Goal: Task Accomplishment & Management: Manage account settings

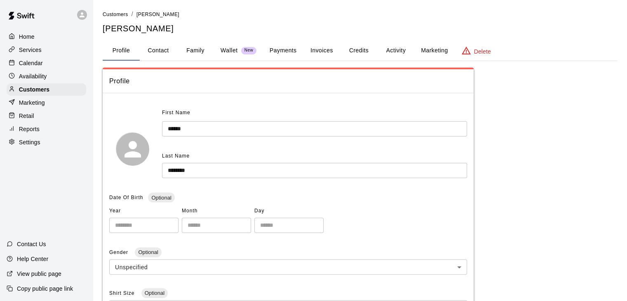
click at [66, 82] on div "Availability" at bounding box center [47, 76] width 80 height 12
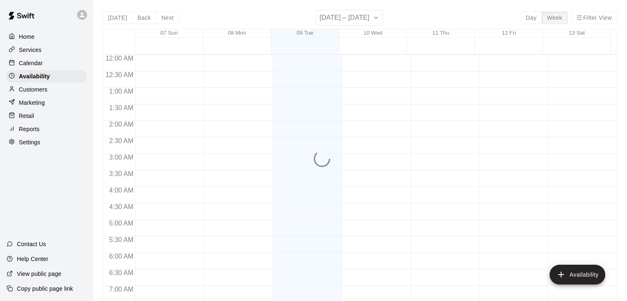
scroll to position [352, 0]
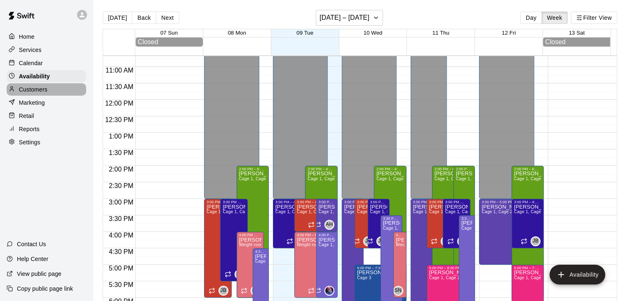
click at [48, 91] on div "Customers" at bounding box center [47, 89] width 80 height 12
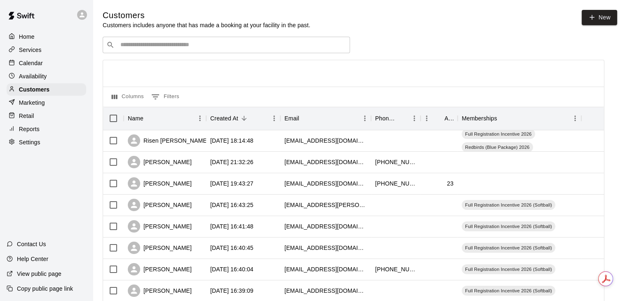
click at [36, 61] on p "Calendar" at bounding box center [31, 63] width 24 height 8
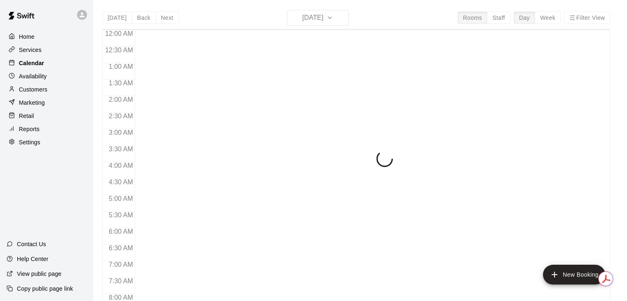
scroll to position [356, 0]
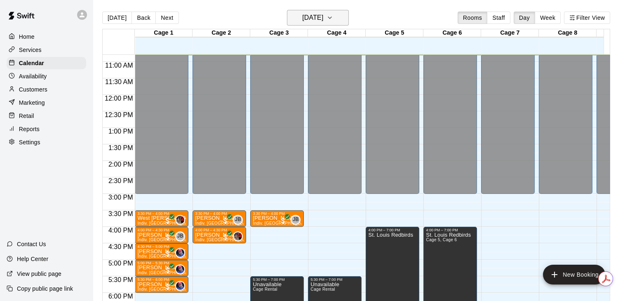
click at [323, 19] on h6 "[DATE]" at bounding box center [312, 18] width 21 height 12
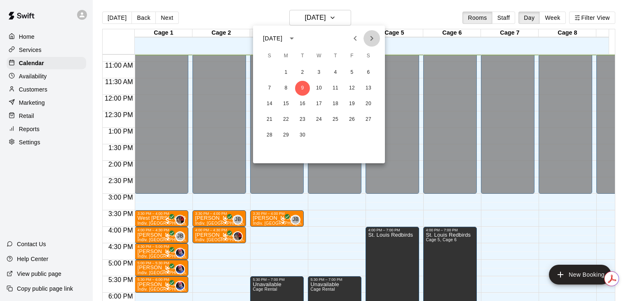
click at [371, 35] on icon "Next month" at bounding box center [372, 38] width 10 height 10
click at [350, 87] on button "10" at bounding box center [351, 88] width 15 height 15
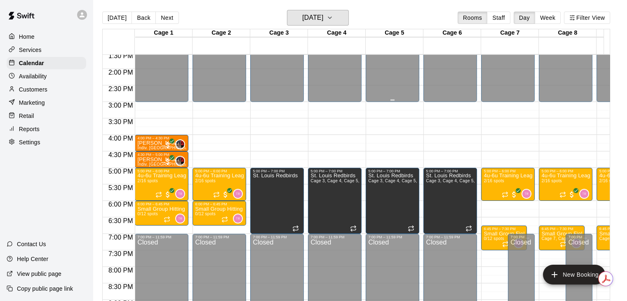
scroll to position [452, 0]
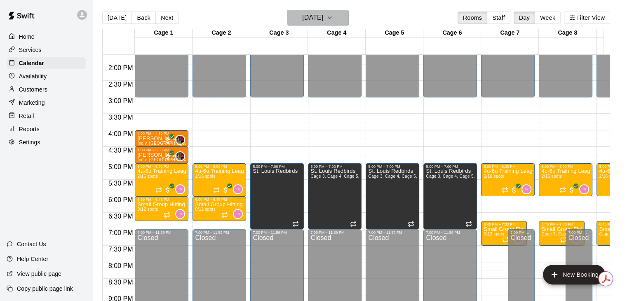
click at [336, 17] on button "[DATE]" at bounding box center [318, 18] width 62 height 16
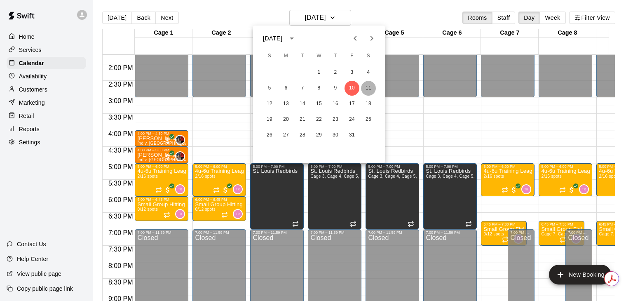
click at [366, 89] on button "11" at bounding box center [368, 88] width 15 height 15
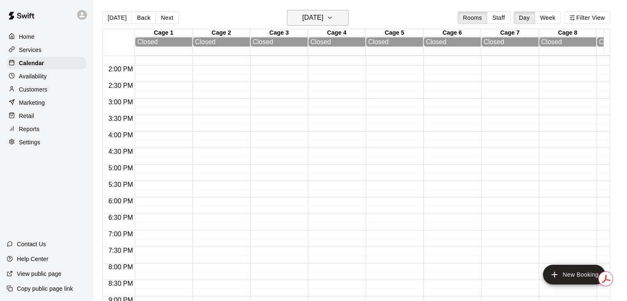
click at [307, 11] on button "[DATE]" at bounding box center [318, 18] width 62 height 16
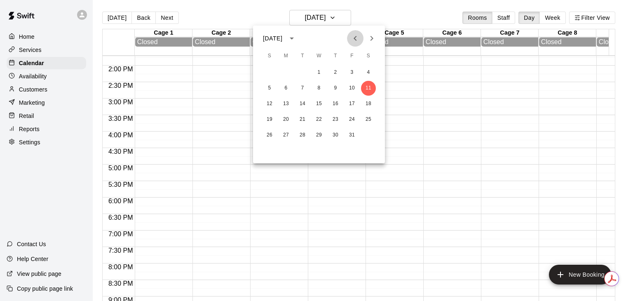
click at [354, 40] on icon "Previous month" at bounding box center [355, 38] width 10 height 10
click at [353, 40] on icon "Previous month" at bounding box center [355, 38] width 10 height 10
click at [376, 37] on icon "Next month" at bounding box center [372, 38] width 10 height 10
click at [284, 89] on button "6" at bounding box center [286, 88] width 15 height 15
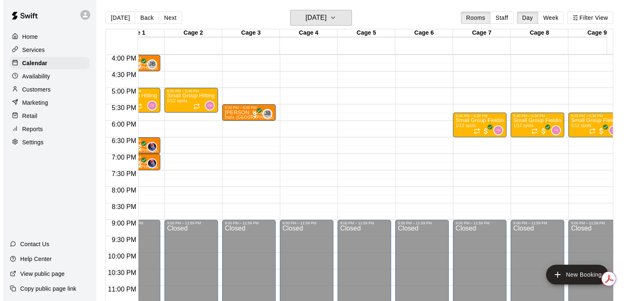
scroll to position [0, 31]
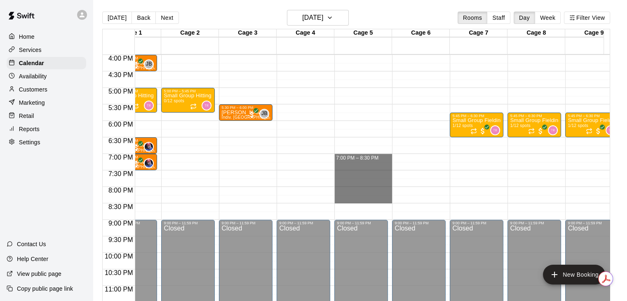
drag, startPoint x: 369, startPoint y: 158, endPoint x: 363, endPoint y: 198, distance: 40.4
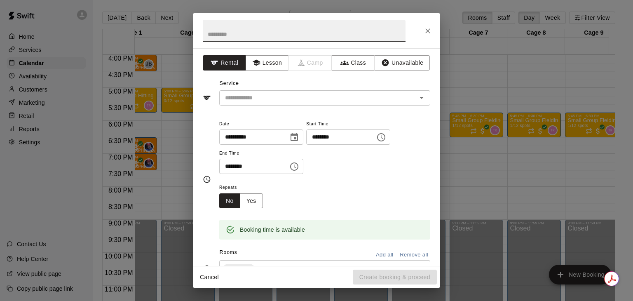
click at [265, 37] on input "text" at bounding box center [304, 31] width 203 height 22
type input "**********"
click at [394, 65] on button "Unavailable" at bounding box center [402, 62] width 55 height 15
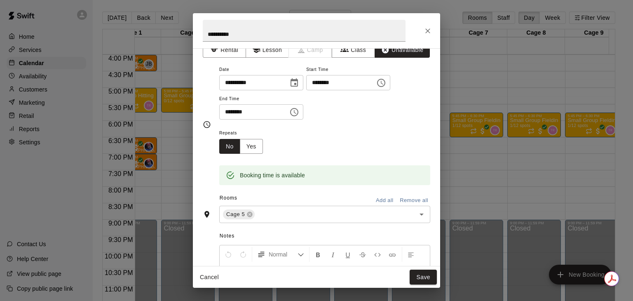
scroll to position [13, 0]
click at [294, 214] on input "text" at bounding box center [330, 214] width 148 height 10
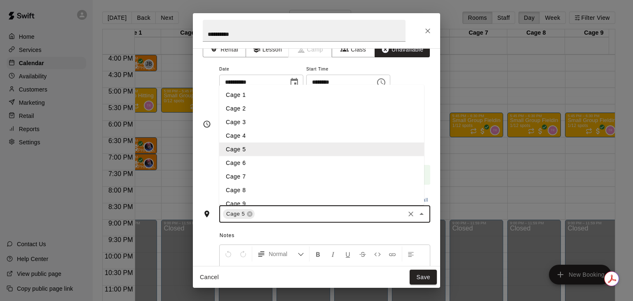
click at [271, 167] on li "Cage 6" at bounding box center [321, 163] width 205 height 14
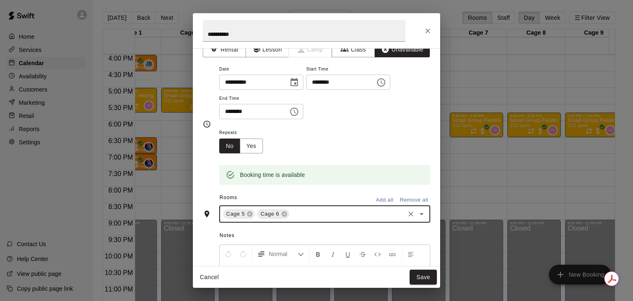
click at [310, 216] on input "text" at bounding box center [347, 214] width 113 height 10
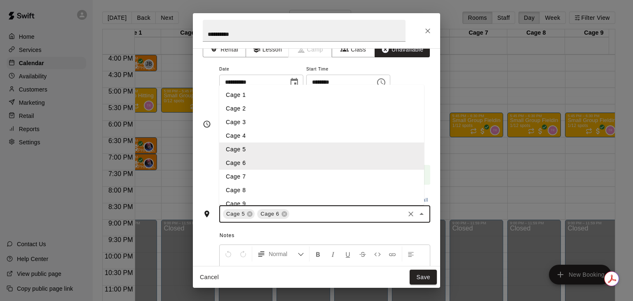
click at [265, 178] on li "Cage 7" at bounding box center [321, 177] width 205 height 14
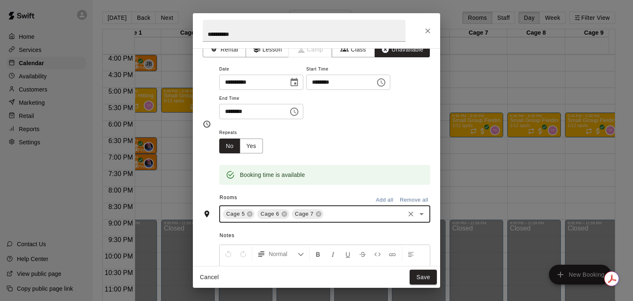
click at [344, 218] on input "text" at bounding box center [364, 214] width 79 height 10
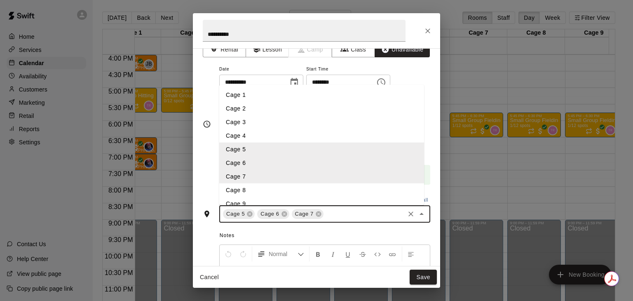
click at [277, 190] on li "Cage 8" at bounding box center [321, 190] width 205 height 14
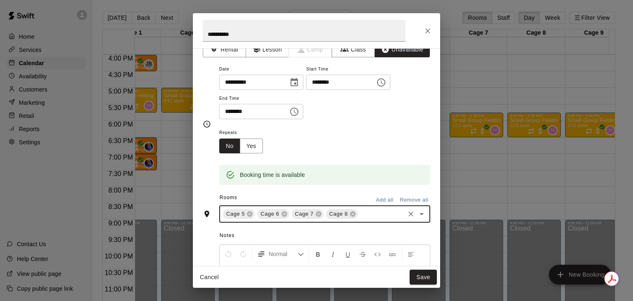
click at [363, 209] on input "text" at bounding box center [381, 214] width 45 height 10
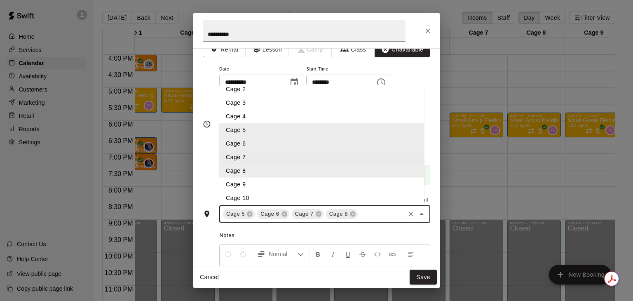
scroll to position [20, 0]
click at [327, 185] on li "Cage 9" at bounding box center [321, 184] width 205 height 14
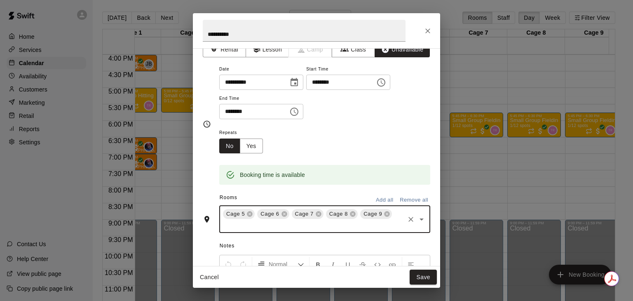
click at [377, 228] on input "text" at bounding box center [313, 225] width 182 height 10
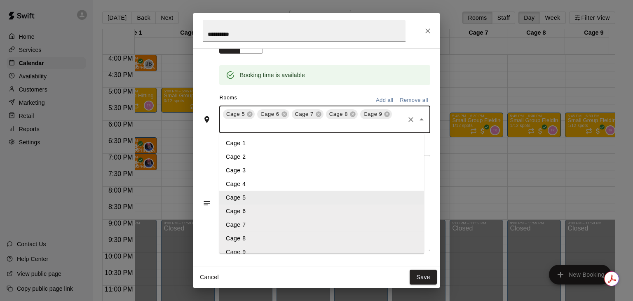
scroll to position [36, 0]
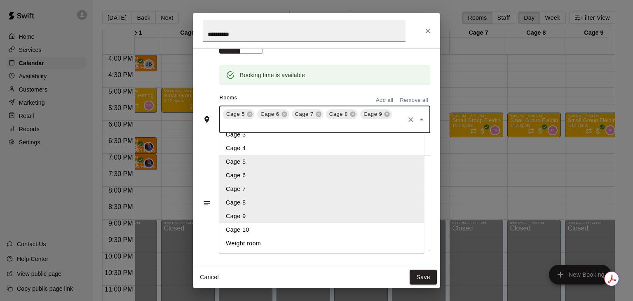
click at [269, 227] on li "Cage 10" at bounding box center [321, 230] width 205 height 14
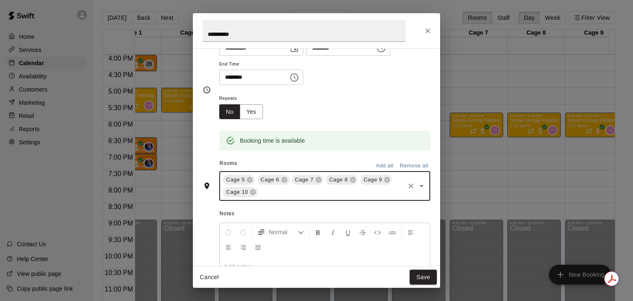
scroll to position [0, 0]
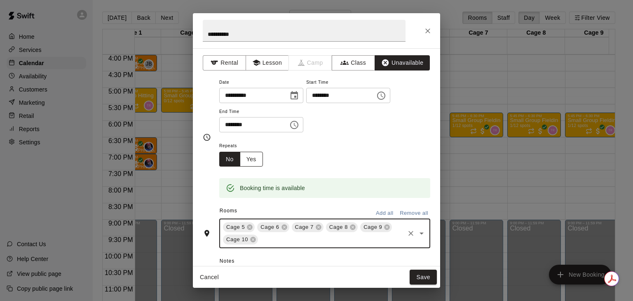
click at [253, 155] on button "Yes" at bounding box center [251, 159] width 23 height 15
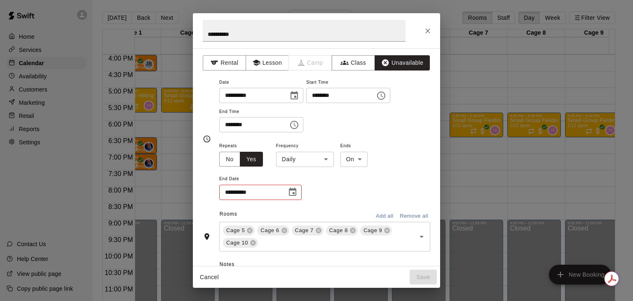
click at [308, 169] on div "**********" at bounding box center [324, 171] width 211 height 60
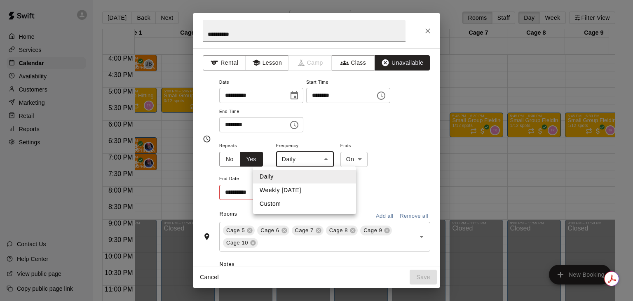
click at [310, 164] on body "Home Services Calendar Availability Customers Marketing Retail Reports Settings…" at bounding box center [316, 157] width 633 height 314
click at [300, 191] on li "Weekly [DATE]" at bounding box center [304, 190] width 103 height 14
type input "******"
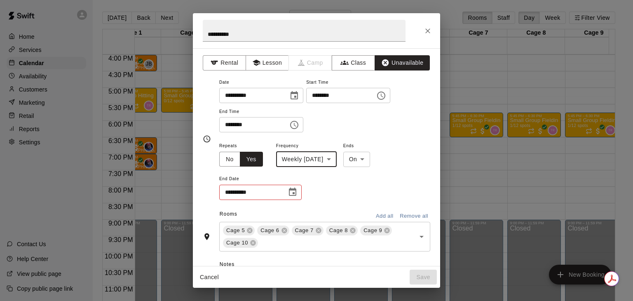
click at [293, 190] on icon "Choose date" at bounding box center [292, 191] width 7 height 8
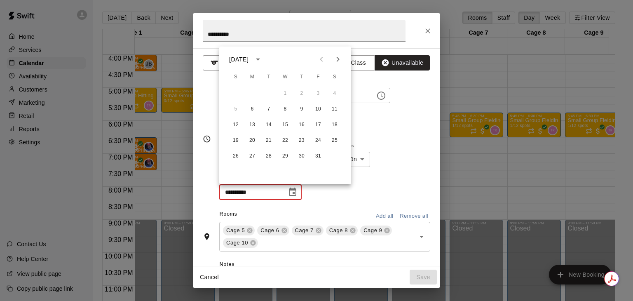
click at [337, 61] on icon "Next month" at bounding box center [338, 59] width 3 height 5
click at [335, 96] on button "1" at bounding box center [334, 93] width 15 height 15
type input "**********"
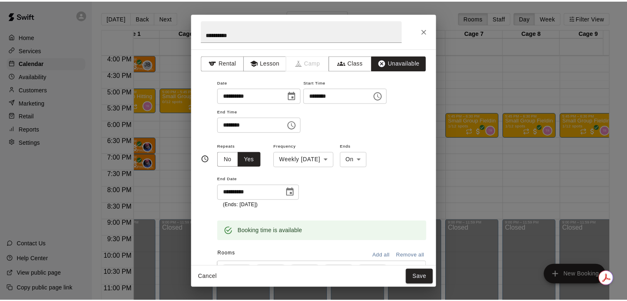
scroll to position [158, 0]
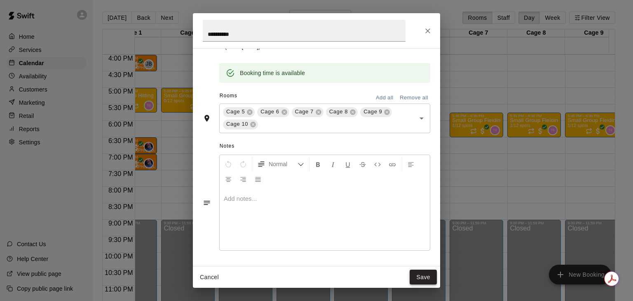
click at [425, 277] on button "Save" at bounding box center [423, 276] width 27 height 15
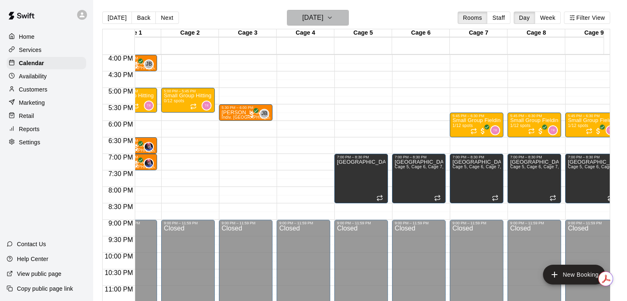
click at [310, 20] on h6 "[DATE]" at bounding box center [312, 18] width 21 height 12
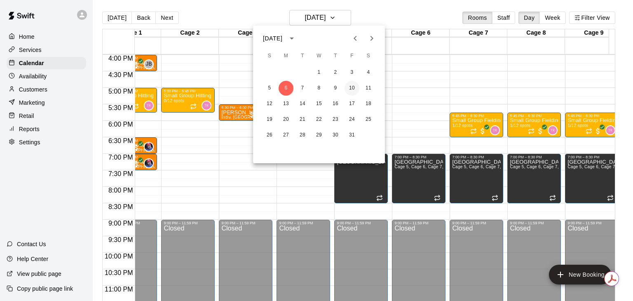
click at [346, 88] on button "10" at bounding box center [351, 88] width 15 height 15
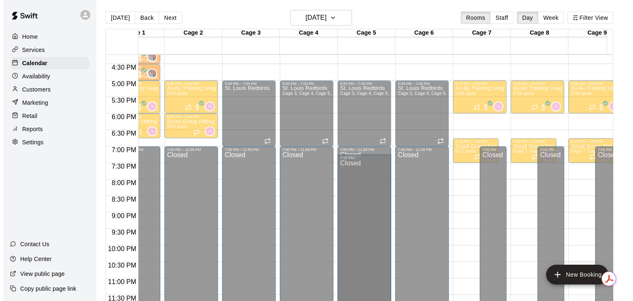
scroll to position [534, 31]
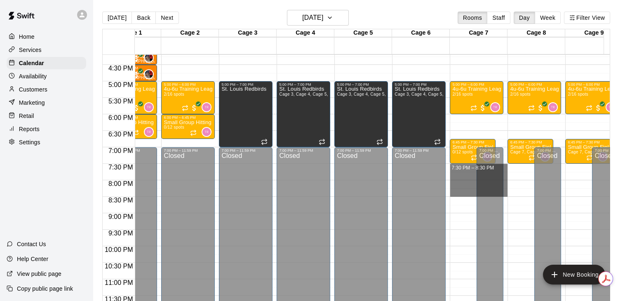
drag, startPoint x: 455, startPoint y: 167, endPoint x: 453, endPoint y: 192, distance: 24.8
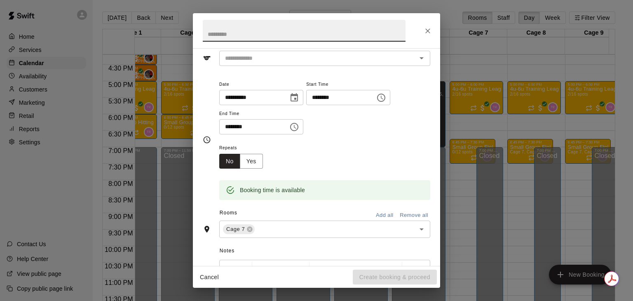
scroll to position [40, 0]
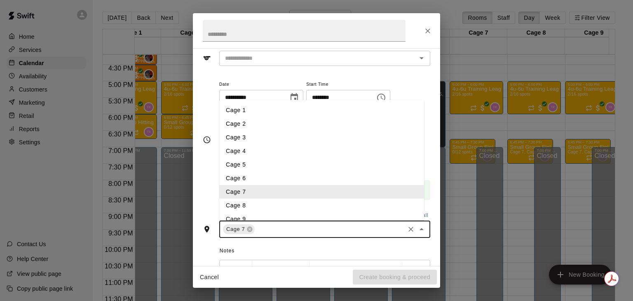
click at [275, 228] on input "text" at bounding box center [330, 229] width 148 height 10
click at [254, 164] on li "Cage 5" at bounding box center [321, 165] width 205 height 14
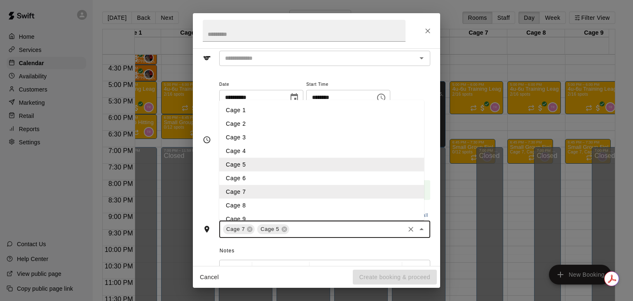
click at [297, 224] on input "text" at bounding box center [347, 229] width 113 height 10
click at [245, 175] on li "Cage 6" at bounding box center [321, 178] width 205 height 14
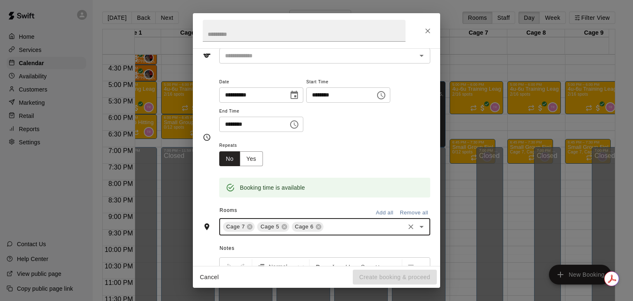
scroll to position [44, 0]
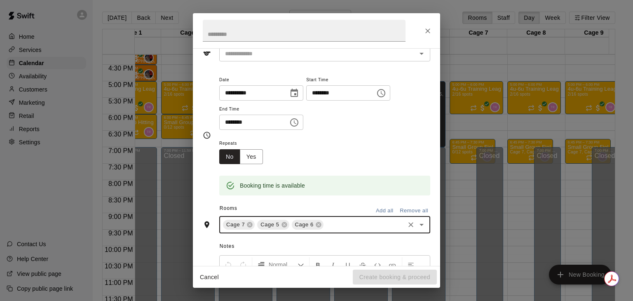
click at [339, 223] on input "text" at bounding box center [364, 225] width 79 height 10
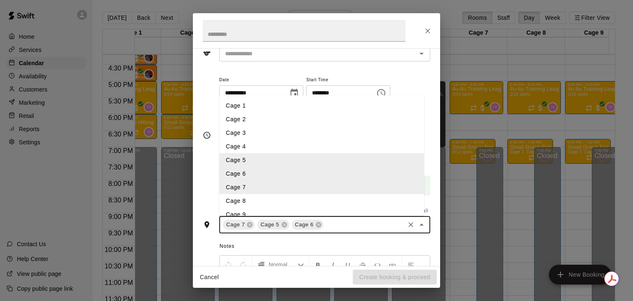
click at [279, 199] on li "Cage 8" at bounding box center [321, 201] width 205 height 14
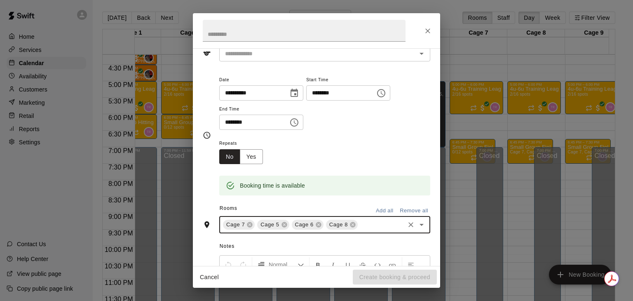
click at [370, 230] on div "Cage 7 Cage 5 Cage 6 Cage 8 ​" at bounding box center [324, 224] width 211 height 17
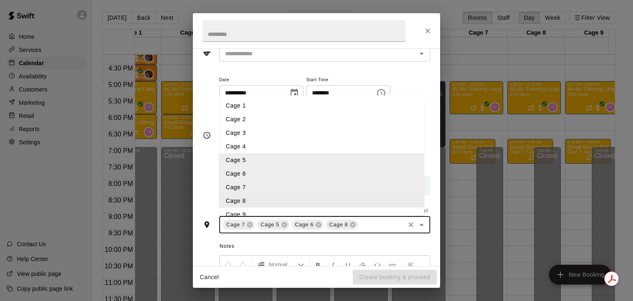
scroll to position [35, 0]
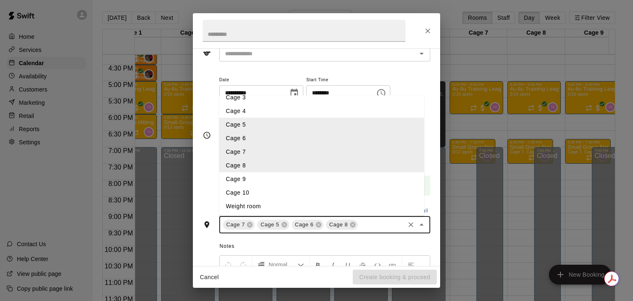
click at [250, 181] on li "Cage 9" at bounding box center [321, 179] width 205 height 14
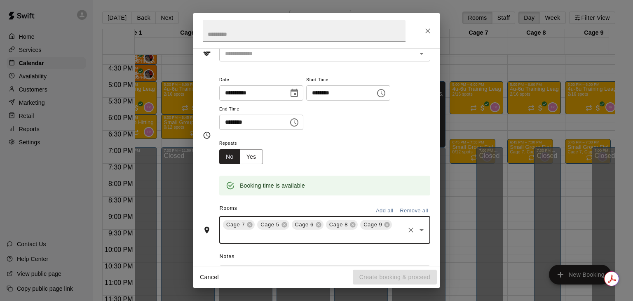
click at [354, 242] on div "Cage 7 Cage 5 Cage 6 Cage 8 Cage 9 ​" at bounding box center [324, 230] width 211 height 28
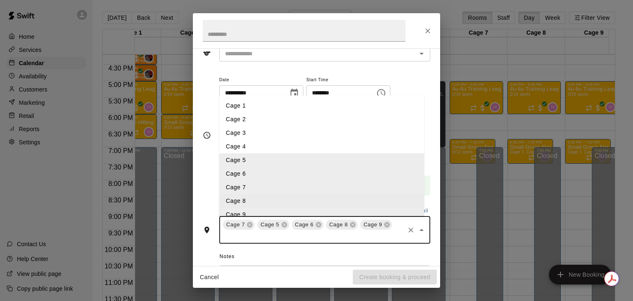
scroll to position [28, 0]
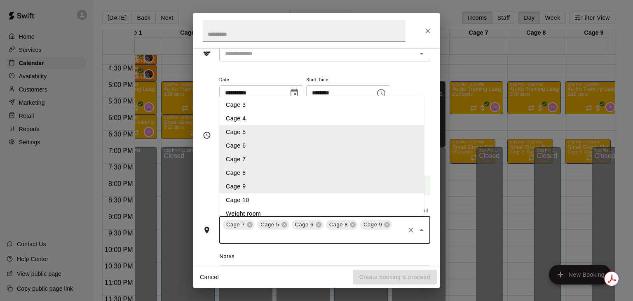
click at [259, 200] on li "Cage 10" at bounding box center [321, 200] width 205 height 14
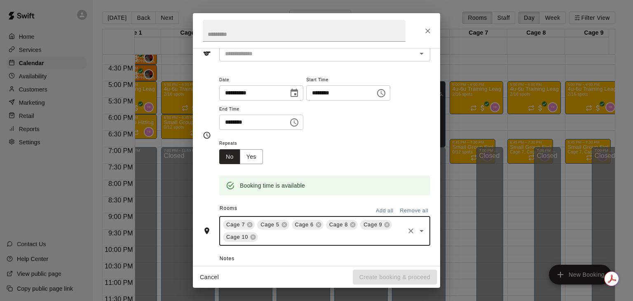
scroll to position [76, 0]
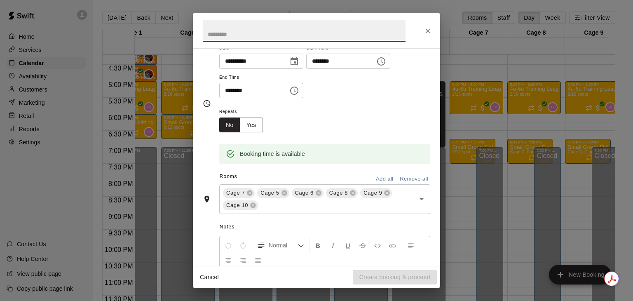
click at [244, 33] on input "text" at bounding box center [304, 31] width 203 height 22
type input "*"
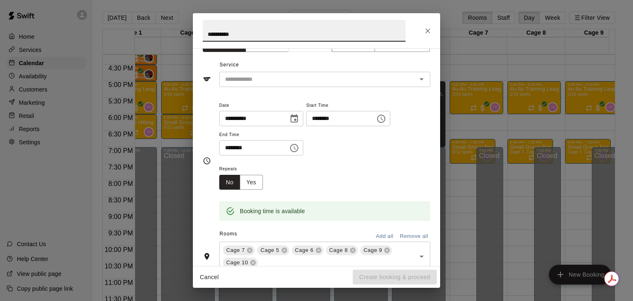
scroll to position [0, 0]
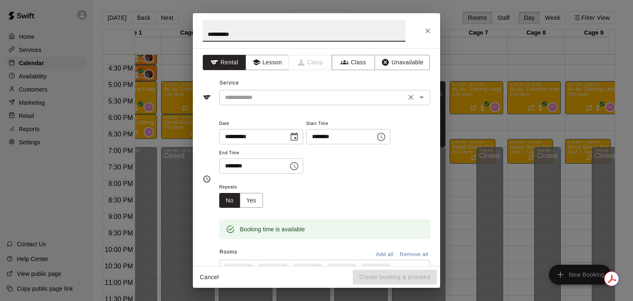
type input "**********"
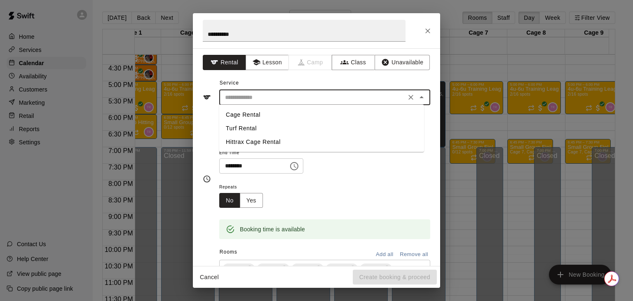
click at [274, 100] on input "text" at bounding box center [313, 97] width 182 height 10
click at [388, 67] on button "Unavailable" at bounding box center [402, 62] width 55 height 15
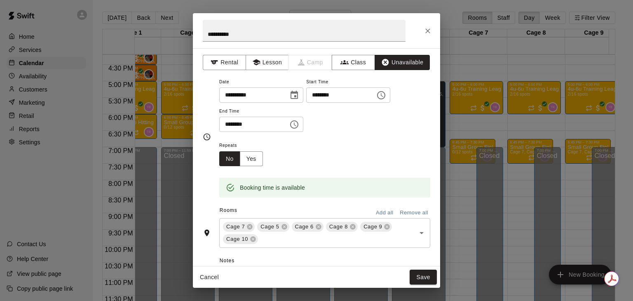
scroll to position [58, 0]
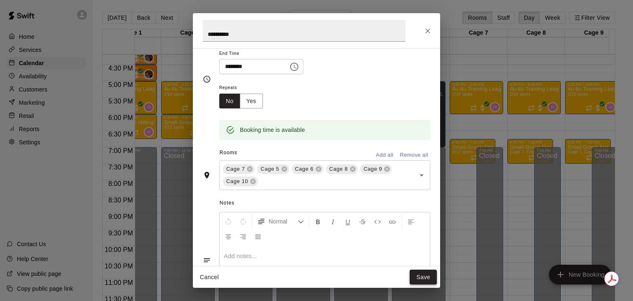
click at [419, 278] on button "Save" at bounding box center [423, 276] width 27 height 15
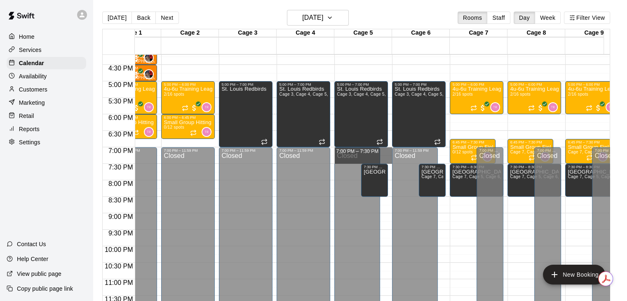
drag, startPoint x: 384, startPoint y: 151, endPoint x: 384, endPoint y: 162, distance: 10.3
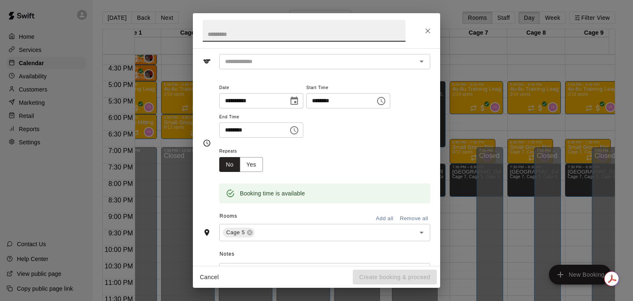
scroll to position [37, 0]
click at [281, 225] on div "Cage 5 ​" at bounding box center [324, 231] width 211 height 17
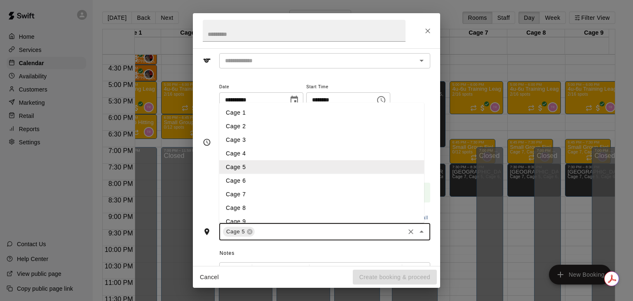
click at [255, 183] on li "Cage 6" at bounding box center [321, 181] width 205 height 14
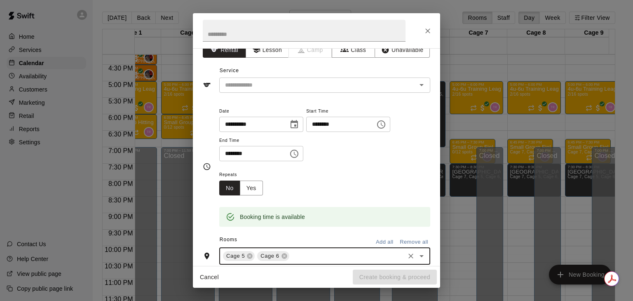
scroll to position [0, 0]
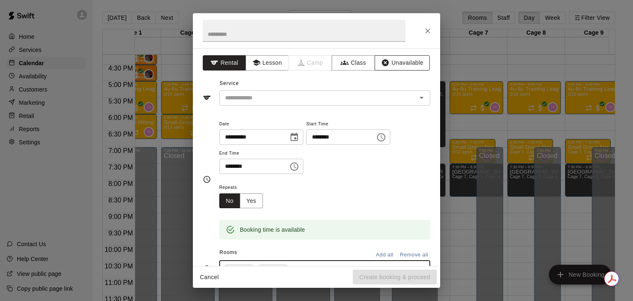
click at [394, 68] on button "Unavailable" at bounding box center [402, 62] width 55 height 15
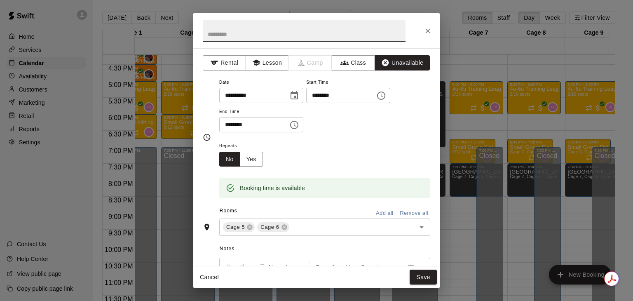
click at [325, 40] on input "text" at bounding box center [304, 31] width 203 height 22
type input "**********"
click at [427, 271] on button "Save" at bounding box center [423, 276] width 27 height 15
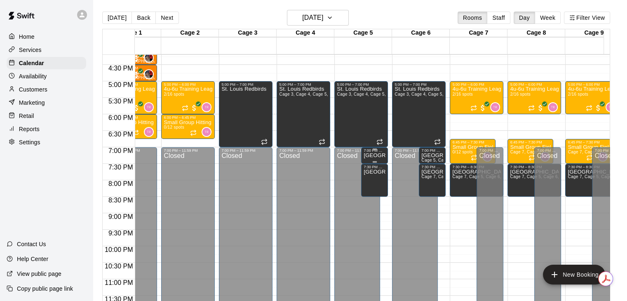
click at [373, 152] on div "7:00 PM – 7:30 PM" at bounding box center [374, 150] width 22 height 4
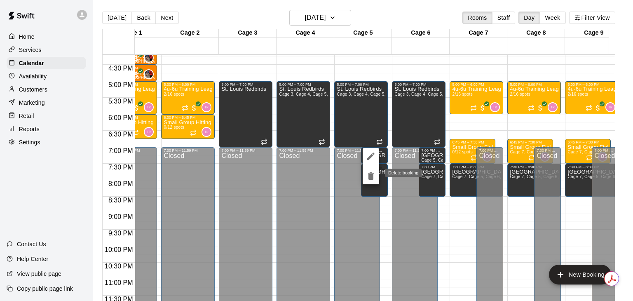
click at [370, 182] on button "delete" at bounding box center [371, 176] width 16 height 16
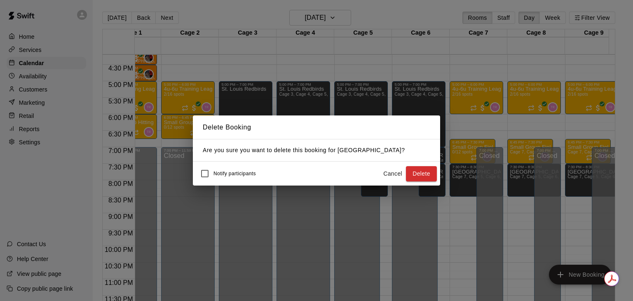
click at [412, 164] on div "Notify participants Cancel Delete" at bounding box center [316, 174] width 247 height 24
click at [412, 169] on button "Delete" at bounding box center [421, 173] width 31 height 15
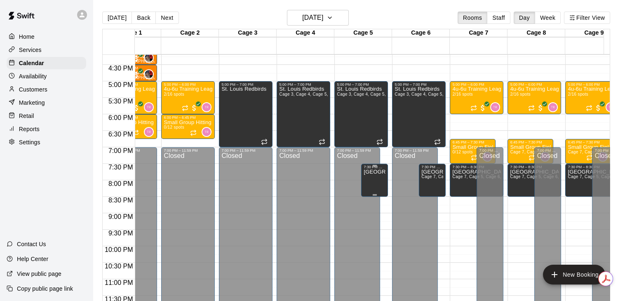
click at [377, 172] on p "[GEOGRAPHIC_DATA]" at bounding box center [374, 172] width 22 height 0
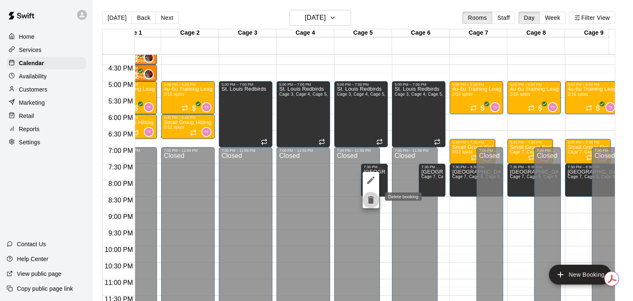
click at [368, 197] on icon "delete" at bounding box center [371, 199] width 6 height 7
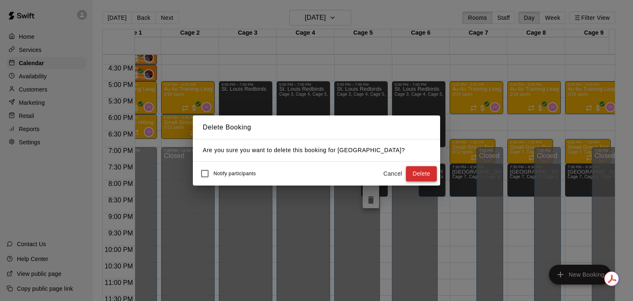
click at [427, 172] on button "Delete" at bounding box center [421, 173] width 31 height 15
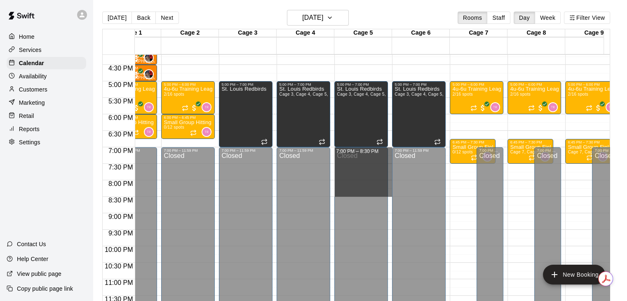
drag, startPoint x: 389, startPoint y: 152, endPoint x: 389, endPoint y: 189, distance: 36.7
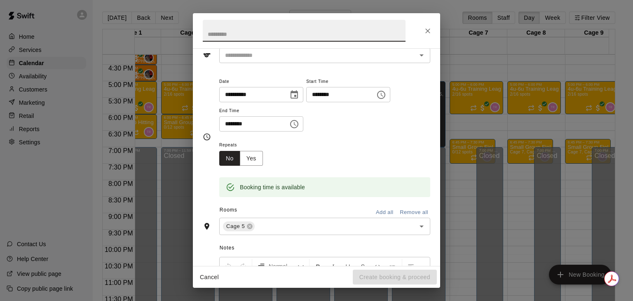
scroll to position [70, 0]
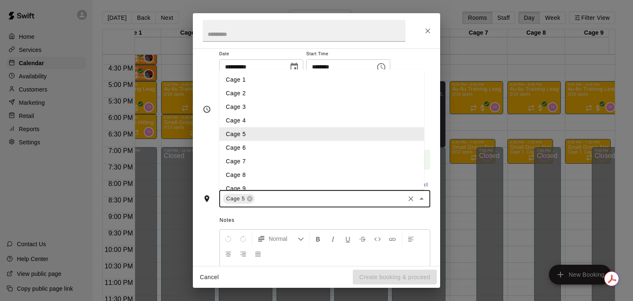
click at [282, 198] on input "text" at bounding box center [330, 199] width 148 height 10
click at [267, 144] on li "Cage 6" at bounding box center [321, 148] width 205 height 14
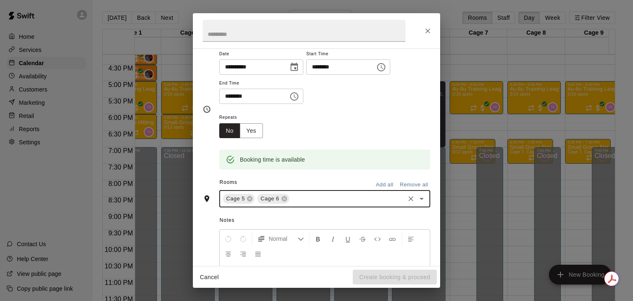
scroll to position [97, 0]
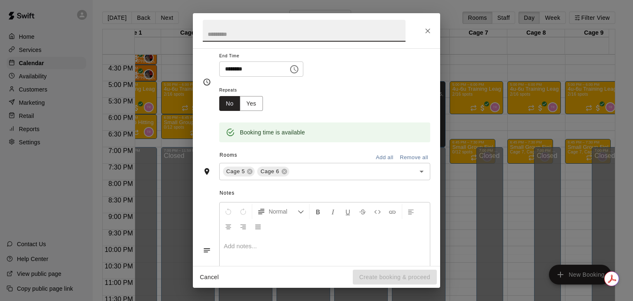
click at [282, 36] on input "text" at bounding box center [304, 31] width 203 height 22
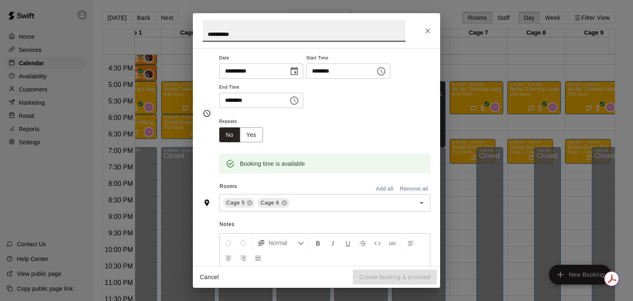
scroll to position [0, 0]
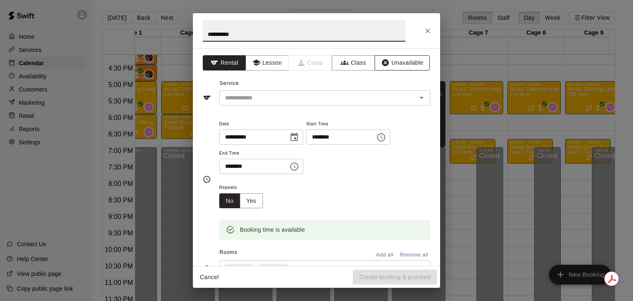
type input "**********"
click at [377, 68] on button "Unavailable" at bounding box center [402, 62] width 55 height 15
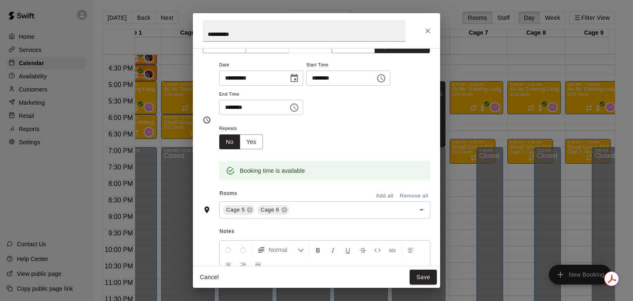
scroll to position [16, 0]
click at [259, 144] on button "Yes" at bounding box center [251, 142] width 23 height 15
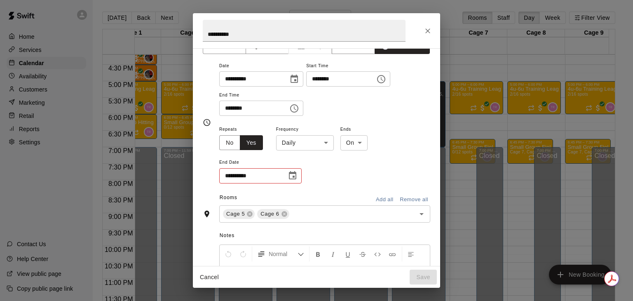
click at [298, 173] on button "Choose date" at bounding box center [292, 175] width 16 height 16
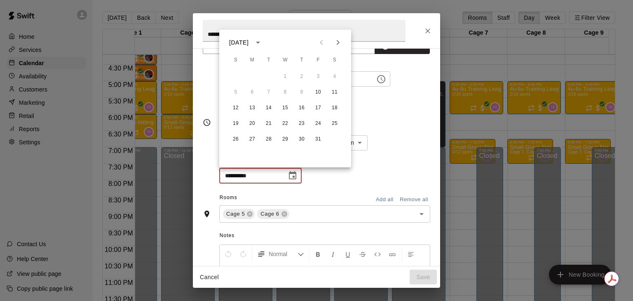
click at [392, 98] on div "**********" at bounding box center [324, 89] width 211 height 56
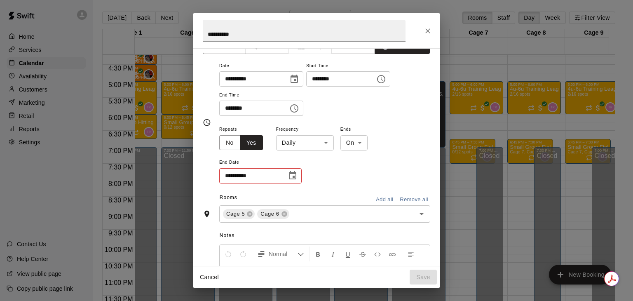
click at [313, 144] on body "Home Services Calendar Availability Customers Marketing Retail Reports Settings…" at bounding box center [316, 157] width 633 height 314
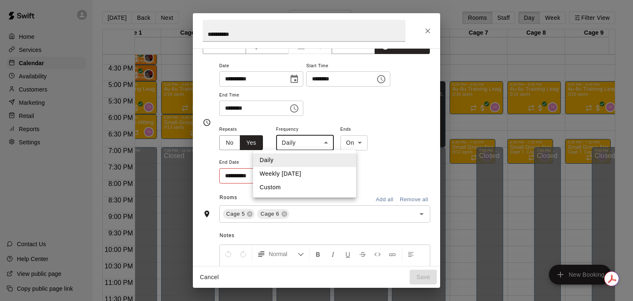
click at [290, 171] on li "Weekly [DATE]" at bounding box center [304, 174] width 103 height 14
type input "******"
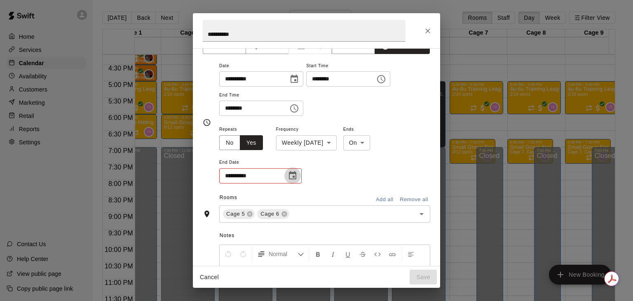
click at [292, 173] on icon "Choose date" at bounding box center [293, 176] width 10 height 10
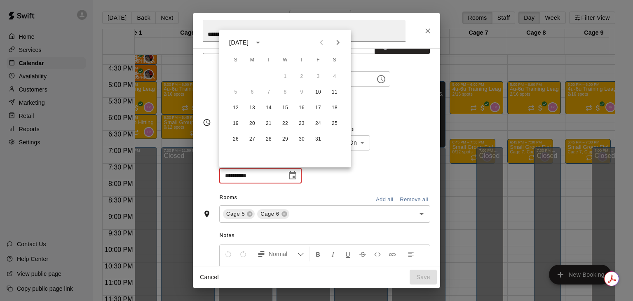
click at [341, 42] on icon "Next month" at bounding box center [338, 42] width 10 height 10
click at [334, 76] on button "1" at bounding box center [334, 76] width 15 height 15
type input "**********"
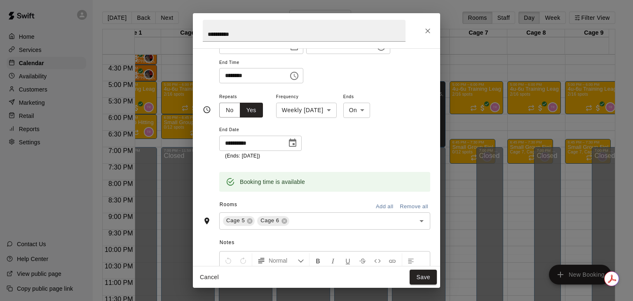
scroll to position [49, 0]
click at [424, 279] on button "Save" at bounding box center [423, 276] width 27 height 15
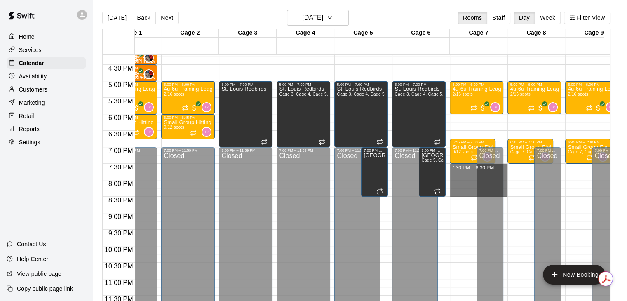
drag, startPoint x: 462, startPoint y: 165, endPoint x: 459, endPoint y: 195, distance: 30.2
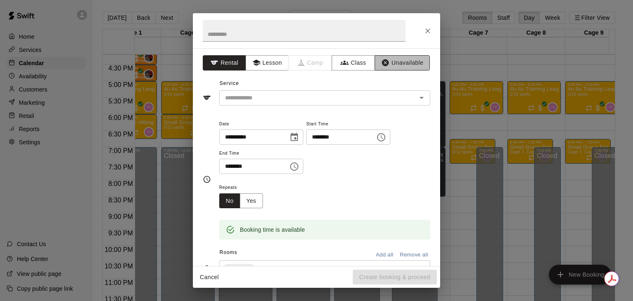
click at [403, 65] on button "Unavailable" at bounding box center [402, 62] width 55 height 15
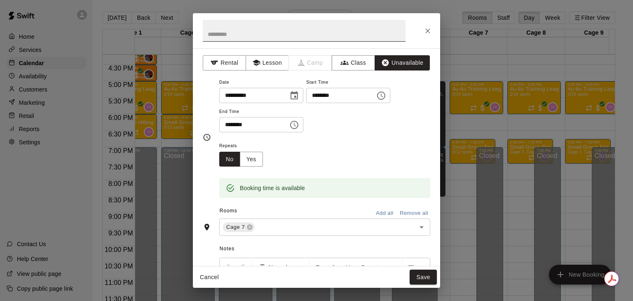
click at [276, 34] on input "text" at bounding box center [304, 31] width 203 height 22
type input "**********"
click at [255, 158] on button "Yes" at bounding box center [251, 159] width 23 height 15
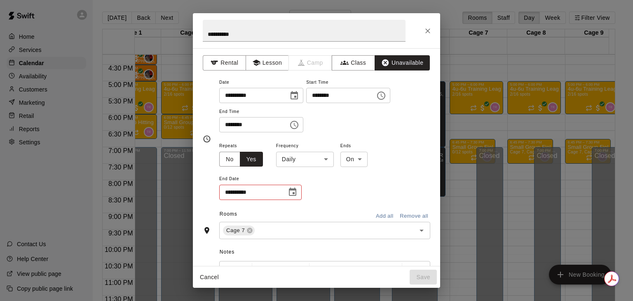
click at [289, 187] on icon "Choose date" at bounding box center [293, 192] width 10 height 10
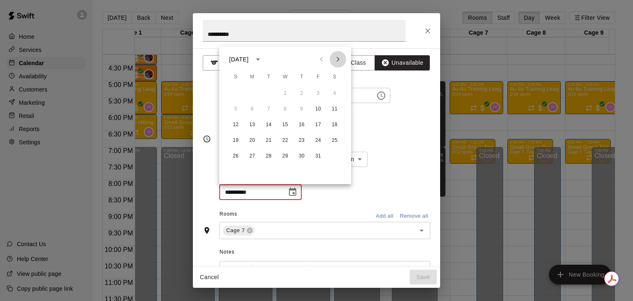
click at [340, 58] on icon "Next month" at bounding box center [338, 59] width 10 height 10
click at [335, 94] on button "1" at bounding box center [334, 93] width 15 height 15
type input "**********"
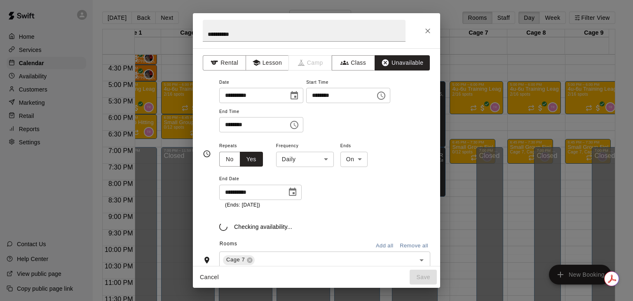
click at [318, 165] on body "Home Services Calendar Availability Customers Marketing Retail Reports Settings…" at bounding box center [316, 157] width 633 height 314
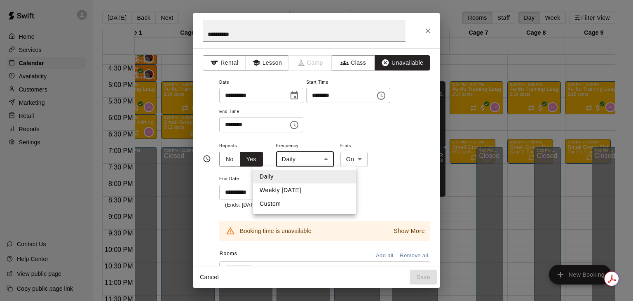
click at [285, 188] on li "Weekly [DATE]" at bounding box center [304, 190] width 103 height 14
type input "******"
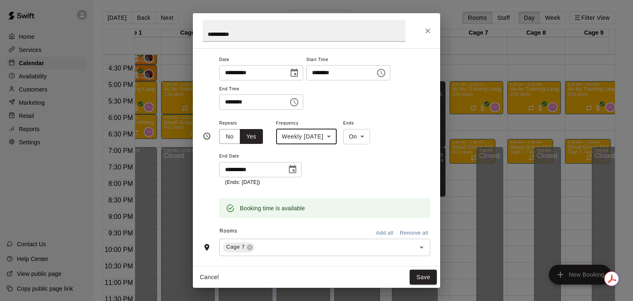
scroll to position [23, 0]
click at [288, 251] on input "text" at bounding box center [330, 246] width 148 height 10
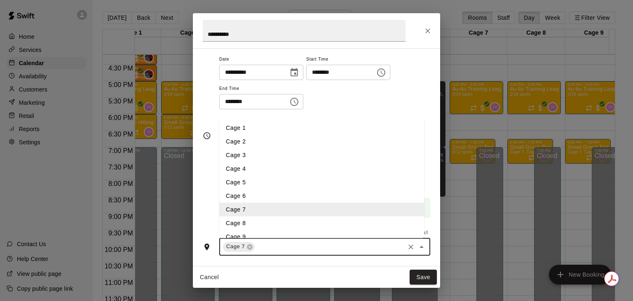
click at [257, 223] on li "Cage 8" at bounding box center [321, 223] width 205 height 14
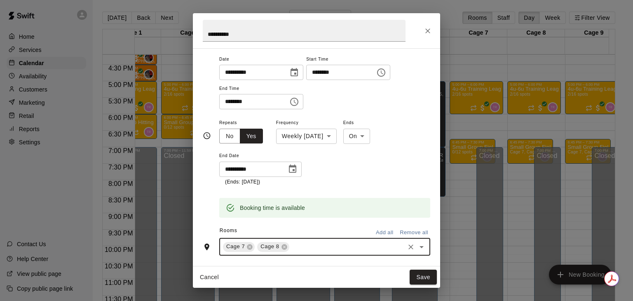
click at [307, 240] on div "Cage 7 Cage 8 ​" at bounding box center [324, 246] width 211 height 17
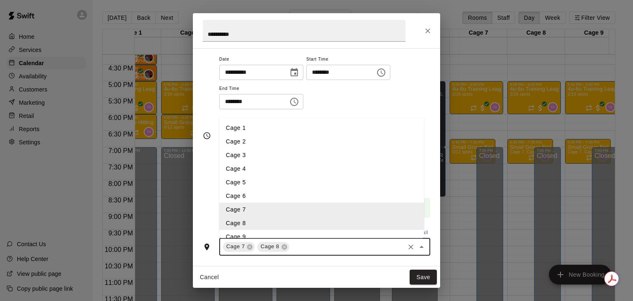
scroll to position [36, 0]
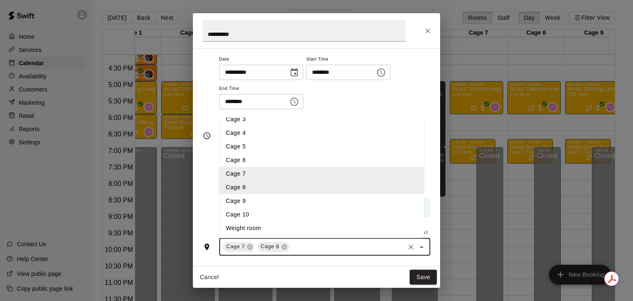
click at [269, 209] on li "Cage 10" at bounding box center [321, 214] width 205 height 14
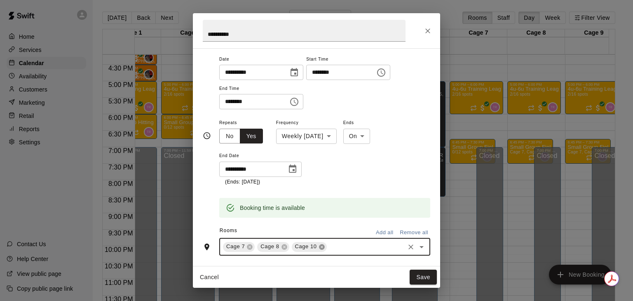
click at [323, 247] on icon at bounding box center [322, 247] width 7 height 7
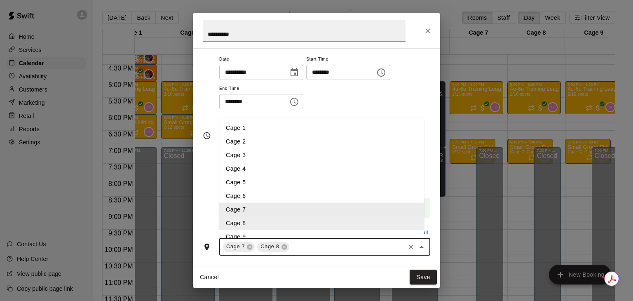
click at [313, 241] on input "text" at bounding box center [347, 246] width 113 height 10
click at [270, 233] on li "Cage 9" at bounding box center [321, 237] width 205 height 14
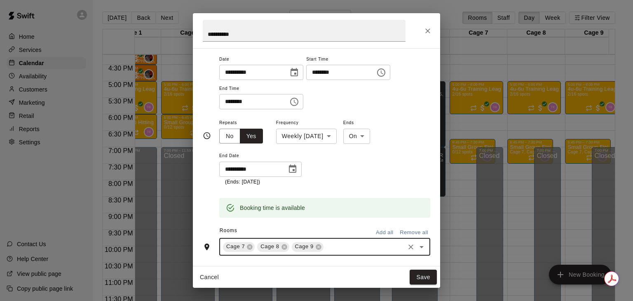
click at [334, 244] on input "text" at bounding box center [364, 246] width 79 height 10
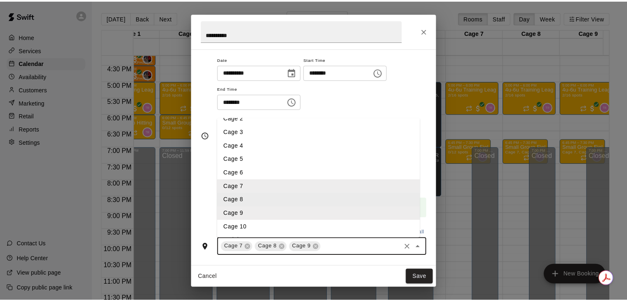
scroll to position [26, 0]
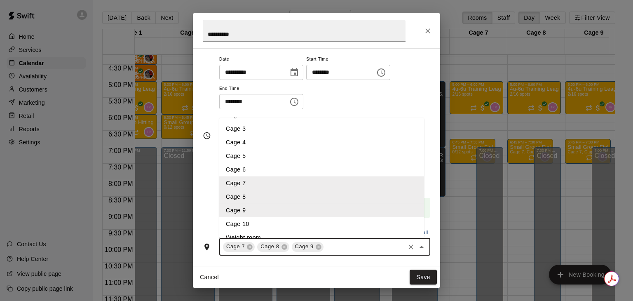
click at [297, 225] on li "Cage 10" at bounding box center [321, 224] width 205 height 14
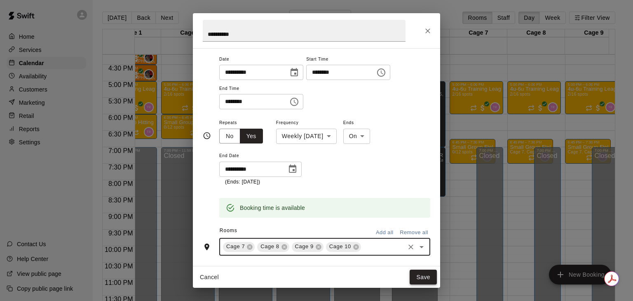
click at [423, 275] on button "Save" at bounding box center [423, 276] width 27 height 15
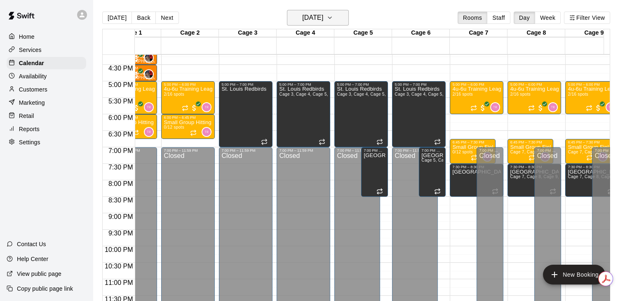
click at [317, 23] on h6 "[DATE]" at bounding box center [312, 18] width 21 height 12
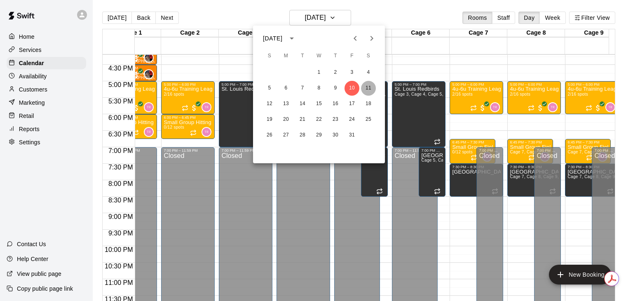
click at [368, 85] on button "11" at bounding box center [368, 88] width 15 height 15
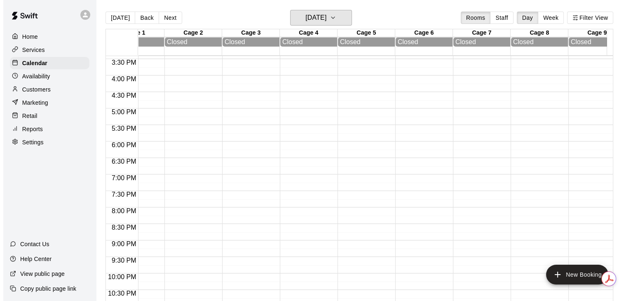
scroll to position [508, 31]
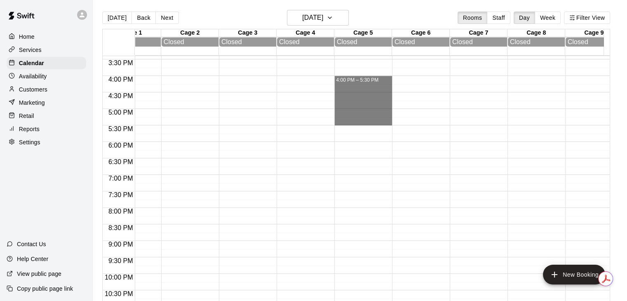
drag, startPoint x: 376, startPoint y: 83, endPoint x: 374, endPoint y: 120, distance: 36.7
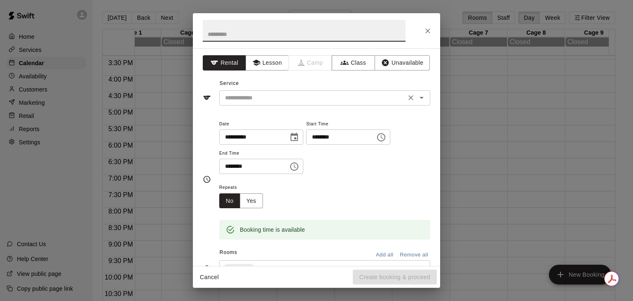
click at [308, 94] on input "text" at bounding box center [313, 98] width 182 height 10
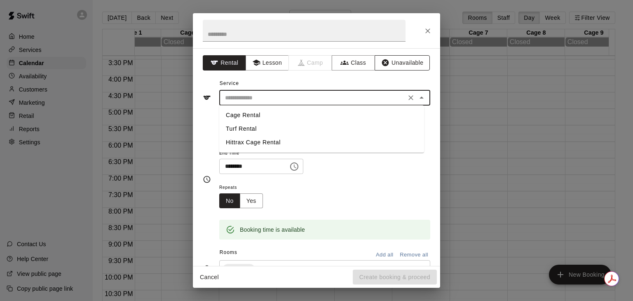
click at [382, 57] on button "Unavailable" at bounding box center [402, 62] width 55 height 15
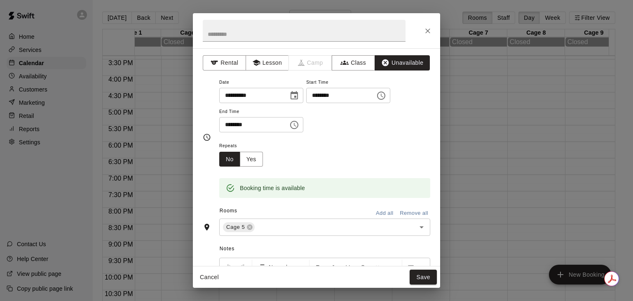
scroll to position [15, 0]
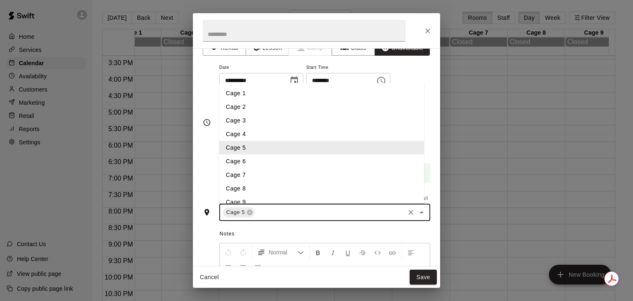
click at [272, 208] on input "text" at bounding box center [330, 212] width 148 height 10
click at [262, 166] on li "Cage 6" at bounding box center [321, 162] width 205 height 14
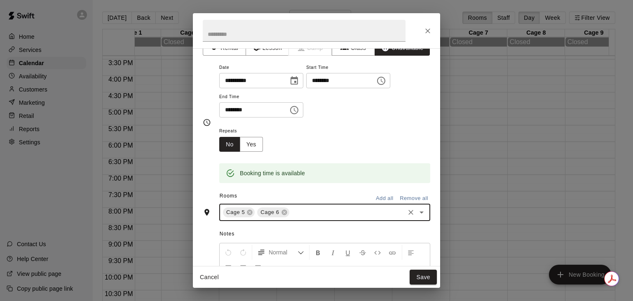
click at [310, 213] on input "text" at bounding box center [347, 212] width 113 height 10
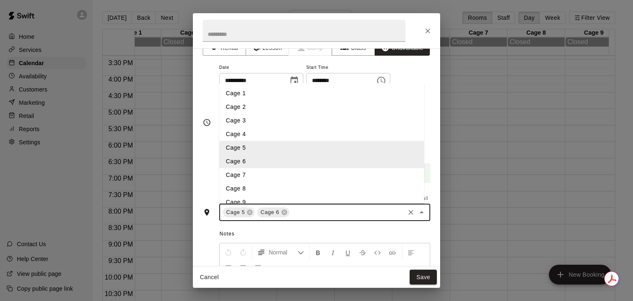
click at [263, 175] on li "Cage 7" at bounding box center [321, 175] width 205 height 14
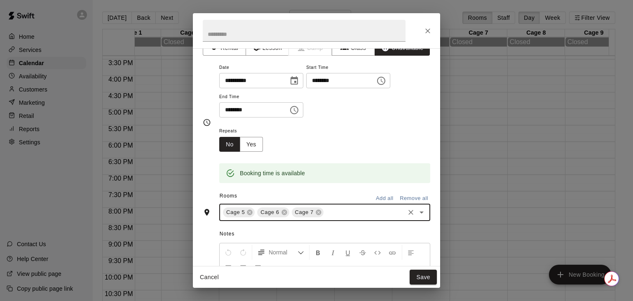
click at [344, 210] on input "text" at bounding box center [364, 212] width 79 height 10
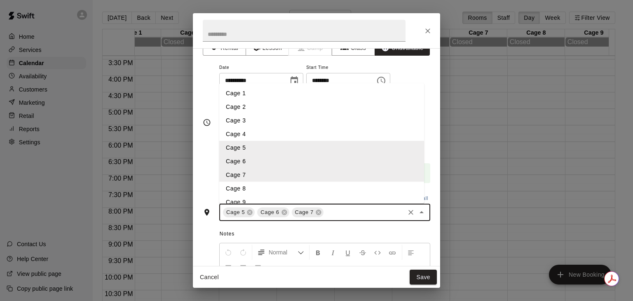
click at [300, 188] on li "Cage 8" at bounding box center [321, 189] width 205 height 14
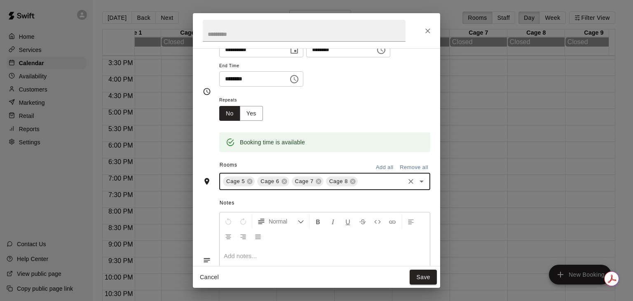
scroll to position [46, 0]
click at [369, 186] on div "Cage 5 Cage 6 Cage 7 Cage 8 ​" at bounding box center [324, 180] width 211 height 17
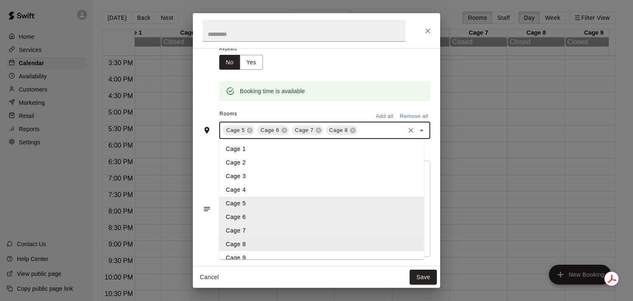
scroll to position [36, 0]
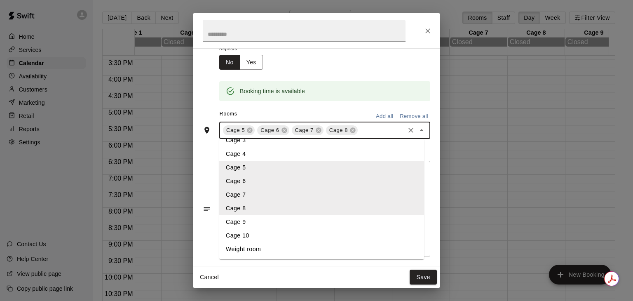
click at [259, 222] on li "Cage 9" at bounding box center [321, 222] width 205 height 14
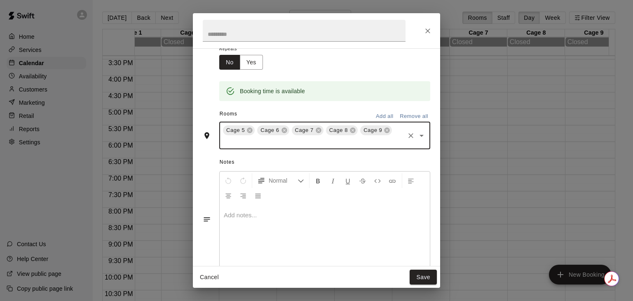
click at [373, 140] on input "text" at bounding box center [313, 141] width 182 height 10
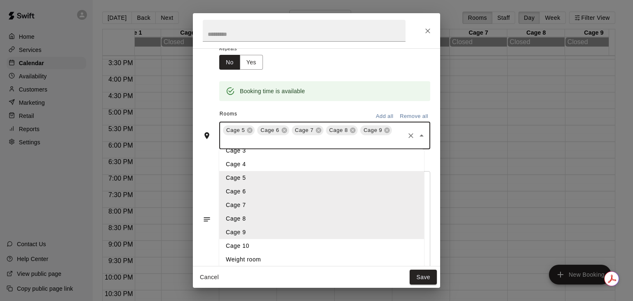
click at [270, 244] on li "Cage 10" at bounding box center [321, 246] width 205 height 14
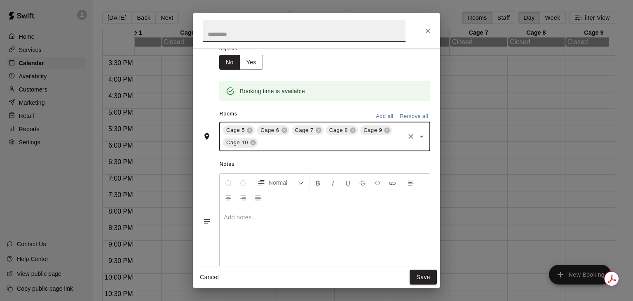
click at [248, 31] on input "text" at bounding box center [304, 31] width 203 height 22
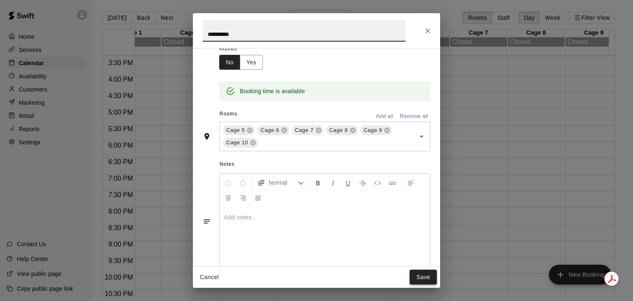
type input "**********"
click at [433, 271] on button "Save" at bounding box center [423, 276] width 27 height 15
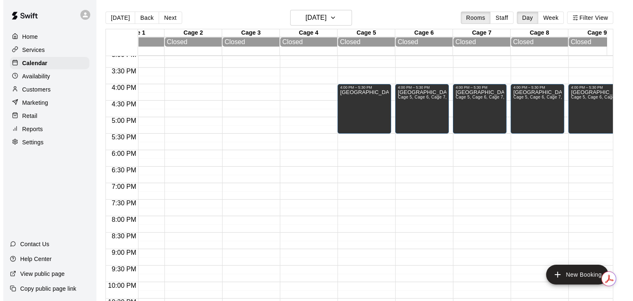
scroll to position [499, 31]
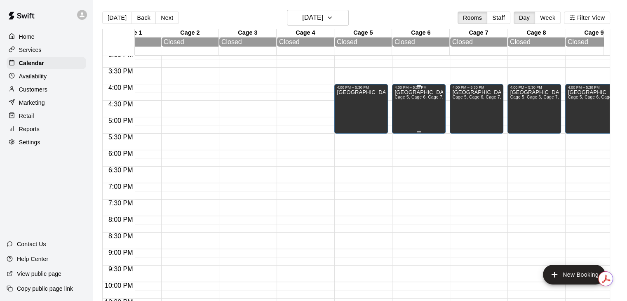
click at [422, 89] on div "4:00 PM – 5:30 PM" at bounding box center [418, 87] width 49 height 4
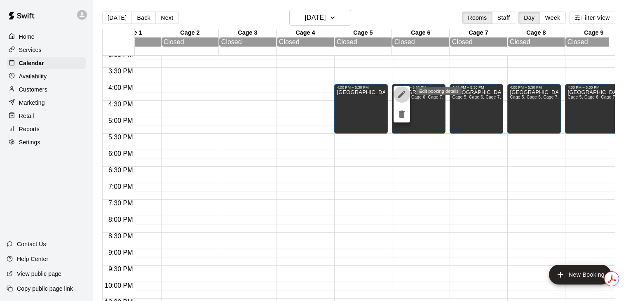
click at [407, 95] on button "edit" at bounding box center [402, 94] width 16 height 16
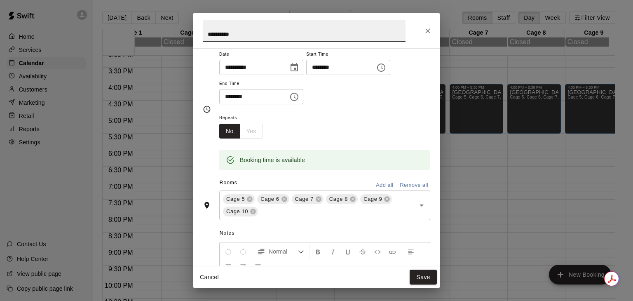
scroll to position [28, 0]
click at [426, 30] on icon "Close" at bounding box center [428, 31] width 8 height 8
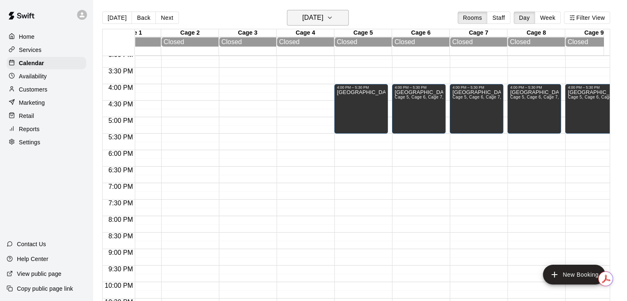
click at [333, 15] on icon "button" at bounding box center [329, 18] width 7 height 10
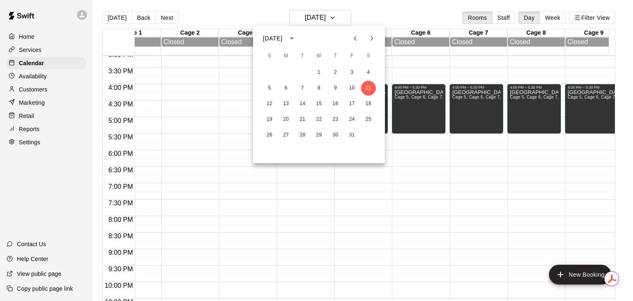
click at [406, 93] on div at bounding box center [316, 150] width 633 height 301
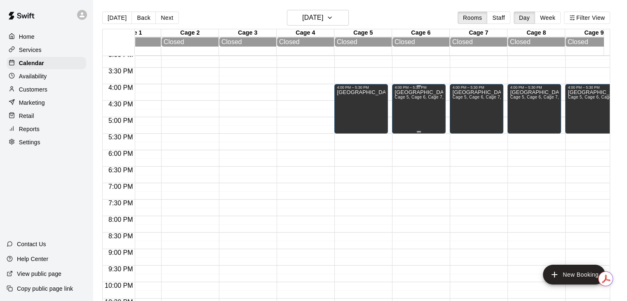
click at [403, 89] on div "4:00 PM – 5:30 PM" at bounding box center [418, 87] width 49 height 4
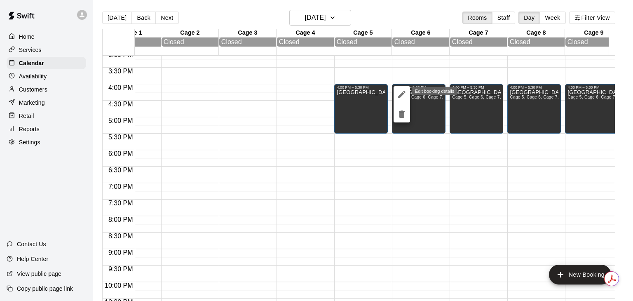
click at [399, 94] on icon "edit" at bounding box center [402, 94] width 10 height 10
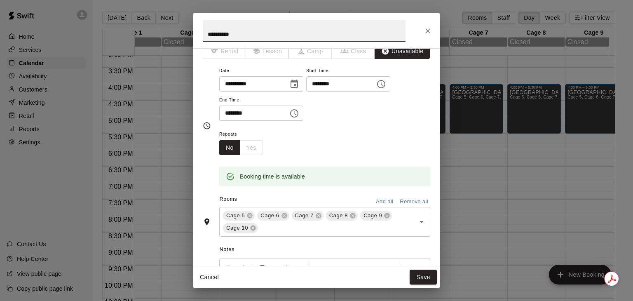
scroll to position [0, 0]
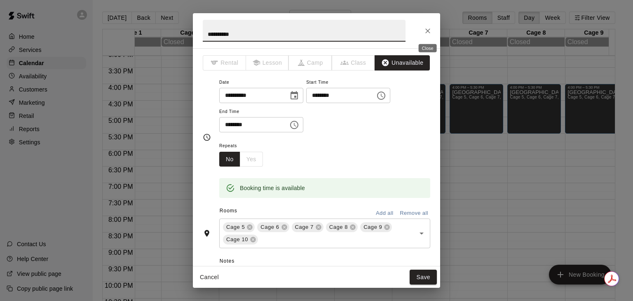
click at [429, 35] on button "Close" at bounding box center [427, 30] width 15 height 15
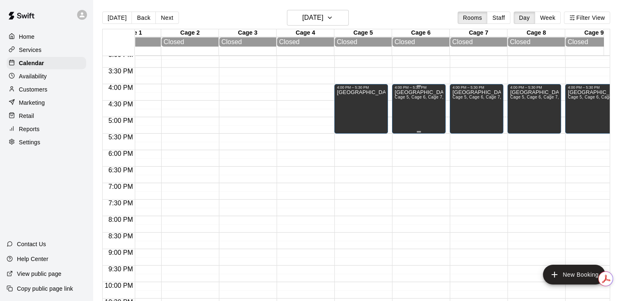
click at [414, 105] on div "Metro East Cage 5, Cage 6, Cage 7, Cage 8, Cage 9, Cage 10" at bounding box center [418, 239] width 49 height 301
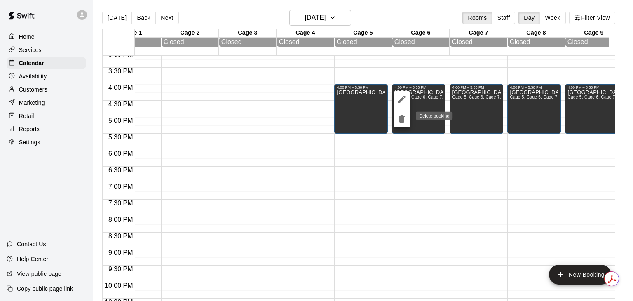
click at [402, 122] on icon "delete" at bounding box center [402, 118] width 6 height 7
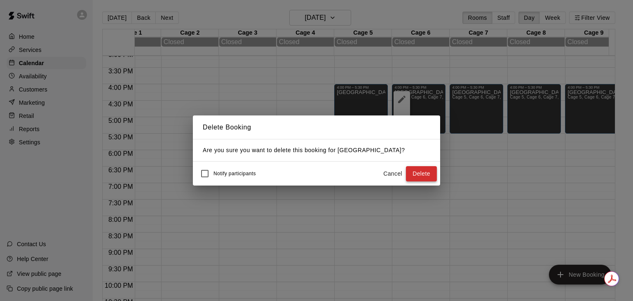
click at [422, 168] on button "Delete" at bounding box center [421, 173] width 31 height 15
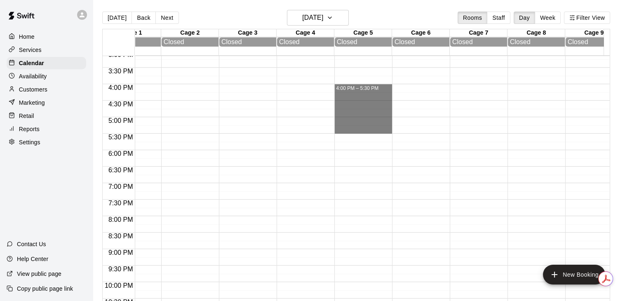
drag, startPoint x: 359, startPoint y: 85, endPoint x: 356, endPoint y: 131, distance: 45.4
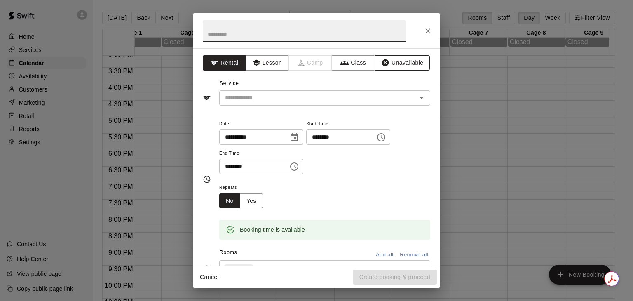
click at [375, 61] on button "Unavailable" at bounding box center [402, 62] width 55 height 15
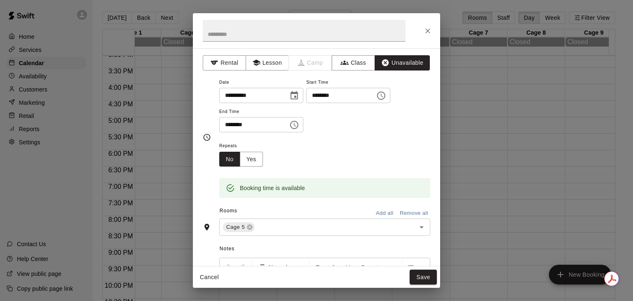
click at [249, 42] on h2 at bounding box center [304, 30] width 223 height 35
click at [247, 39] on input "text" at bounding box center [304, 31] width 203 height 22
type input "*"
type input "**********"
click at [297, 215] on div "Rooms Add all Remove all" at bounding box center [316, 211] width 227 height 14
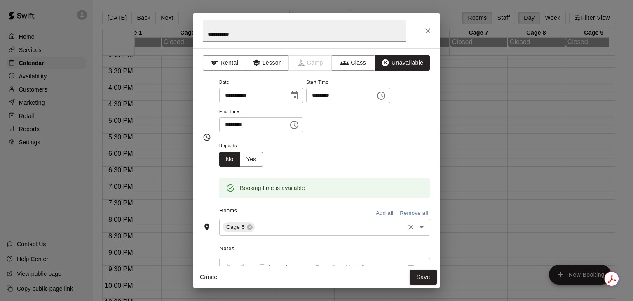
click at [285, 224] on input "text" at bounding box center [330, 227] width 148 height 10
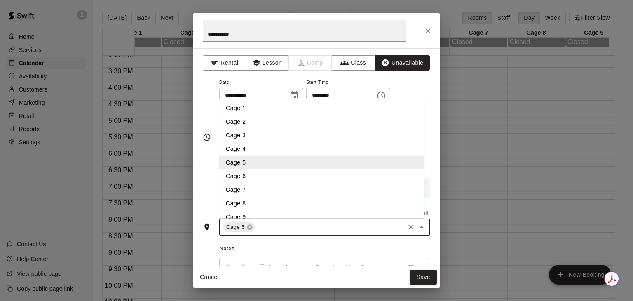
drag, startPoint x: 241, startPoint y: 183, endPoint x: 238, endPoint y: 177, distance: 6.8
click at [238, 177] on ul "Cage 1 Cage 2 Cage 3 Cage 4 Cage 5 Cage 6 Cage 7 Cage 8 Cage 9 Cage 10 Weight r…" at bounding box center [321, 158] width 205 height 120
click at [238, 177] on li "Cage 6" at bounding box center [321, 176] width 205 height 14
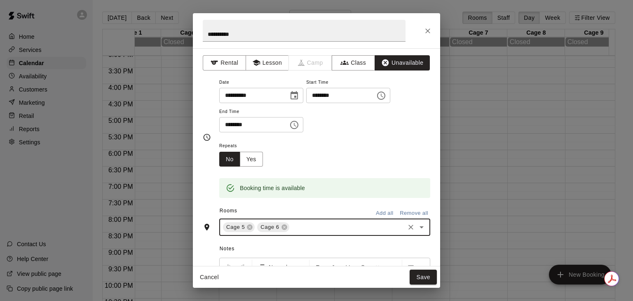
click at [304, 229] on input "text" at bounding box center [347, 227] width 113 height 10
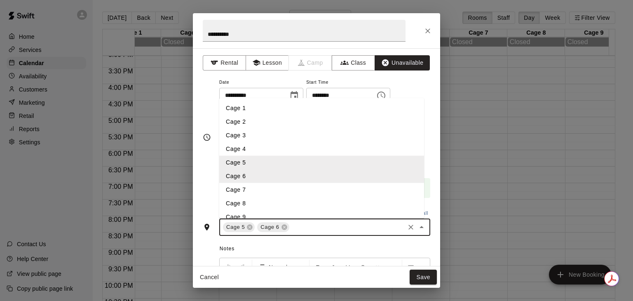
click at [261, 189] on li "Cage 7" at bounding box center [321, 190] width 205 height 14
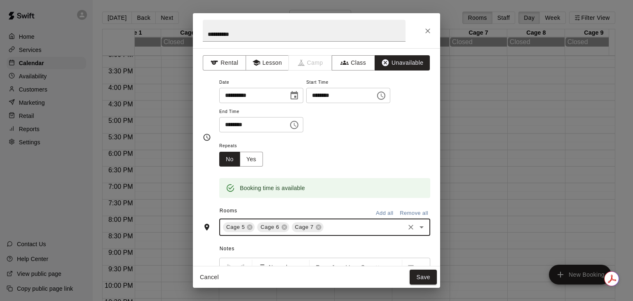
click at [341, 227] on input "text" at bounding box center [364, 227] width 79 height 10
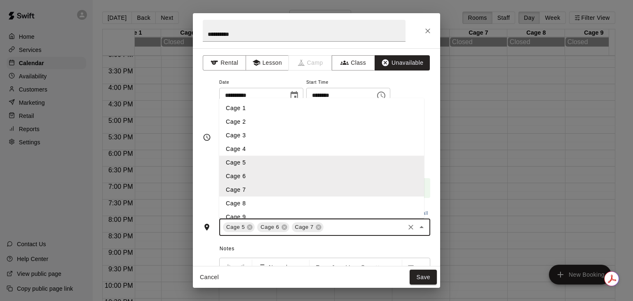
click at [297, 205] on li "Cage 8" at bounding box center [321, 204] width 205 height 14
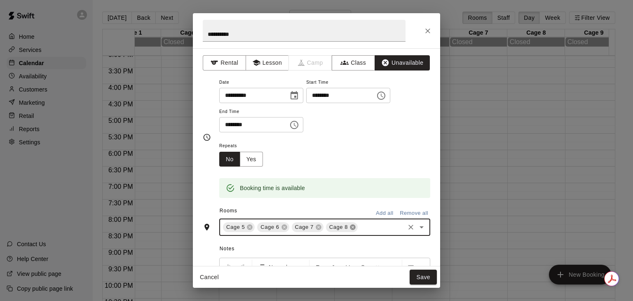
click at [354, 225] on icon at bounding box center [352, 227] width 5 height 5
click at [351, 225] on input "text" at bounding box center [364, 227] width 79 height 10
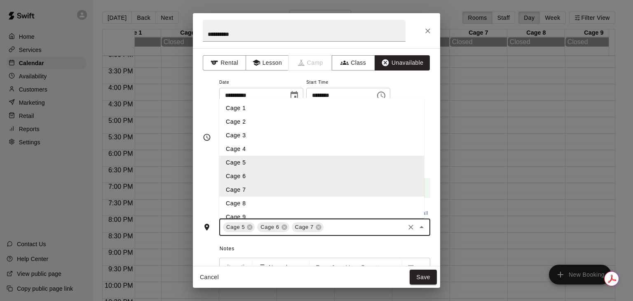
click at [295, 206] on li "Cage 8" at bounding box center [321, 204] width 205 height 14
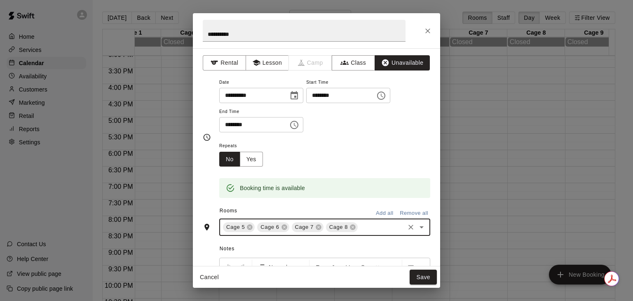
click at [372, 224] on input "text" at bounding box center [381, 227] width 45 height 10
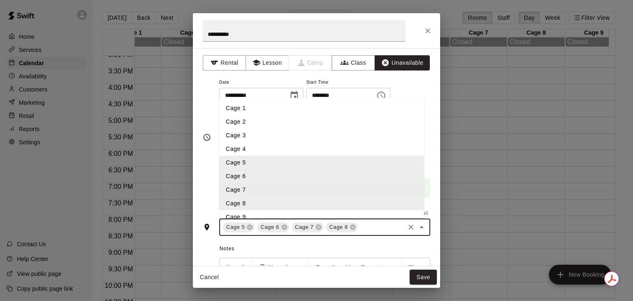
scroll to position [36, 0]
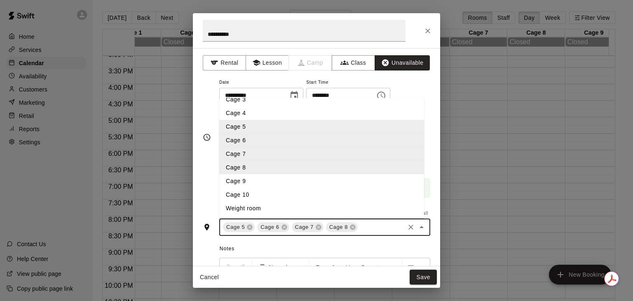
click at [307, 180] on li "Cage 9" at bounding box center [321, 181] width 205 height 14
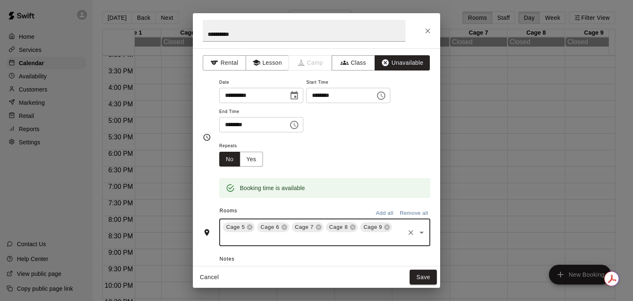
click at [381, 242] on input "text" at bounding box center [313, 238] width 182 height 10
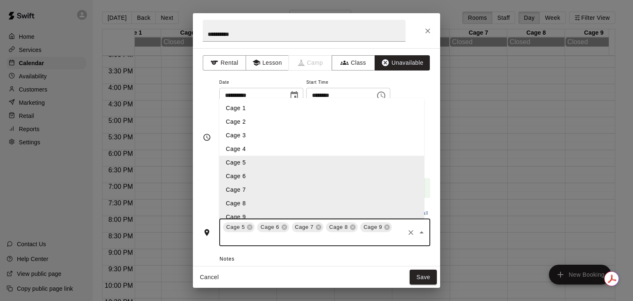
scroll to position [35, 0]
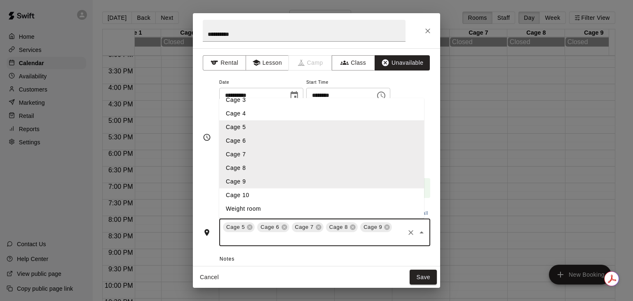
click at [265, 198] on li "Cage 10" at bounding box center [321, 195] width 205 height 14
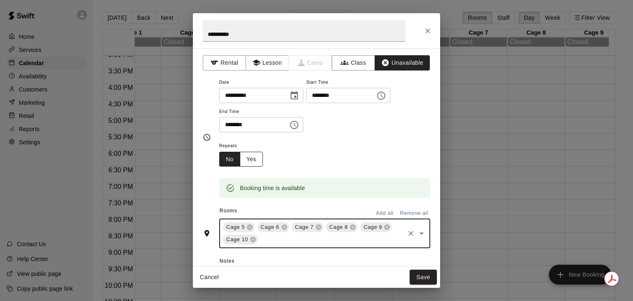
click at [246, 153] on button "Yes" at bounding box center [251, 159] width 23 height 15
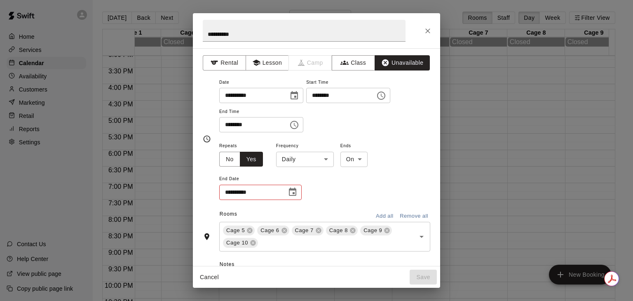
click at [301, 162] on body "**********" at bounding box center [316, 157] width 633 height 314
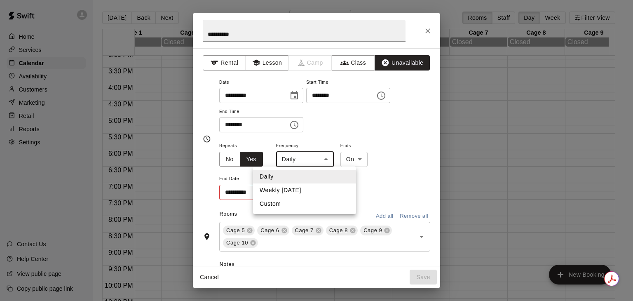
click at [293, 187] on li "Weekly [DATE]" at bounding box center [304, 190] width 103 height 14
type input "******"
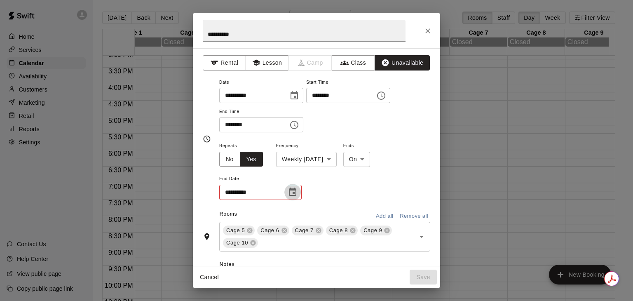
click at [292, 190] on icon "Choose date" at bounding box center [293, 192] width 10 height 10
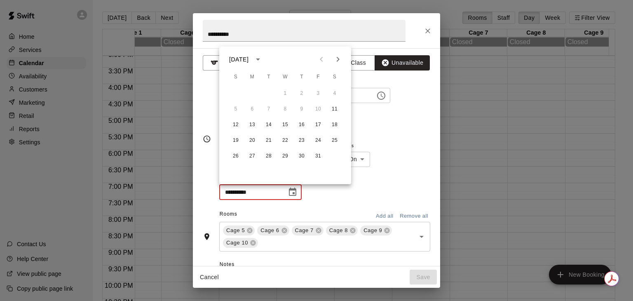
click at [343, 65] on button "Next month" at bounding box center [338, 59] width 16 height 16
click at [237, 107] on button "2" at bounding box center [235, 109] width 15 height 15
type input "**********"
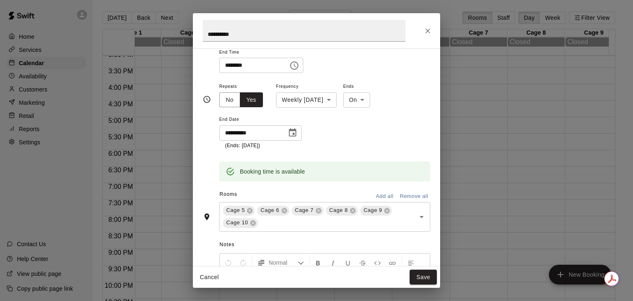
scroll to position [63, 0]
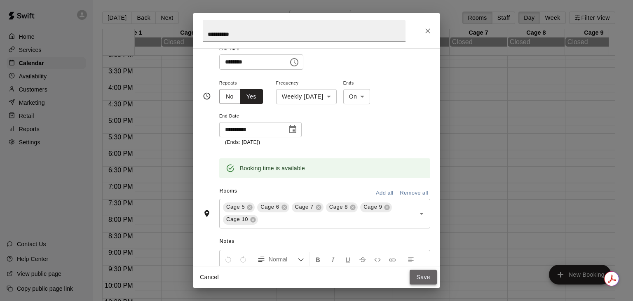
click at [420, 271] on button "Save" at bounding box center [423, 276] width 27 height 15
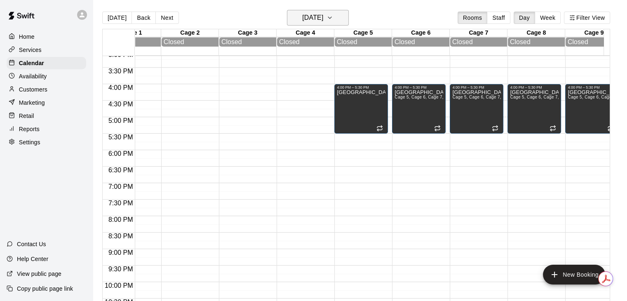
click at [323, 13] on h6 "[DATE]" at bounding box center [312, 18] width 21 height 12
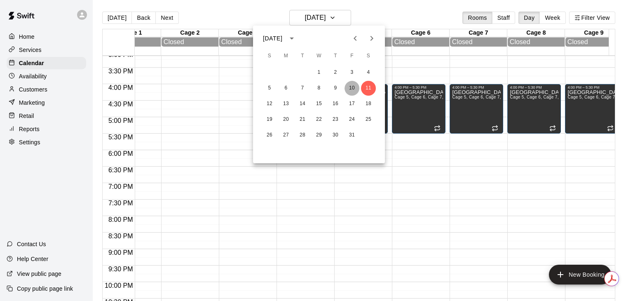
click at [351, 88] on button "10" at bounding box center [351, 88] width 15 height 15
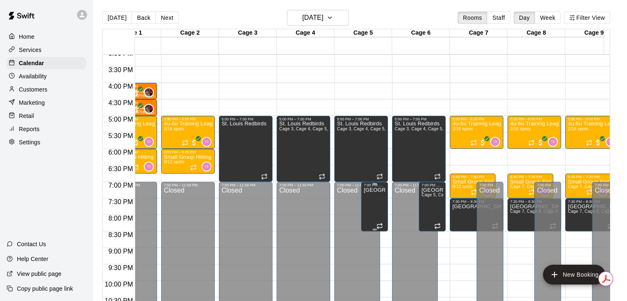
click at [368, 190] on p "[GEOGRAPHIC_DATA]" at bounding box center [374, 190] width 22 height 0
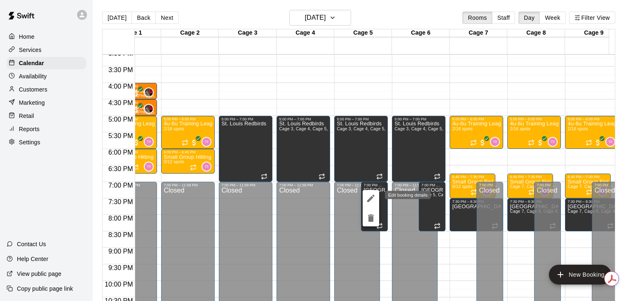
click at [368, 197] on icon "edit" at bounding box center [371, 198] width 10 height 10
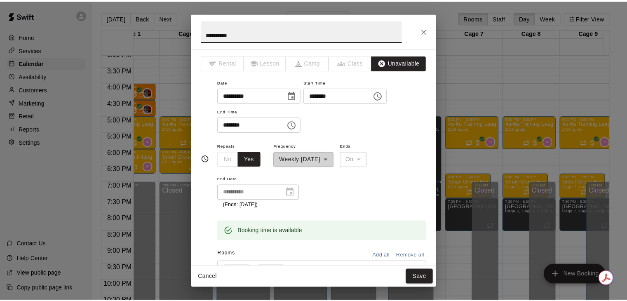
scroll to position [2, 0]
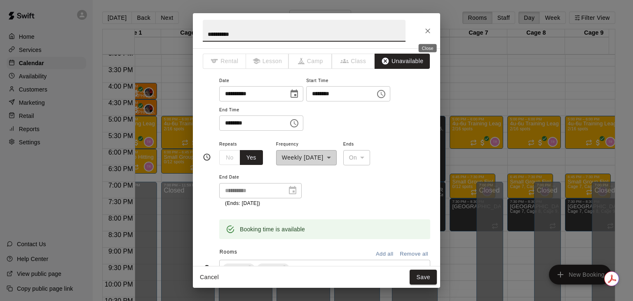
click at [429, 28] on icon "Close" at bounding box center [428, 31] width 8 height 8
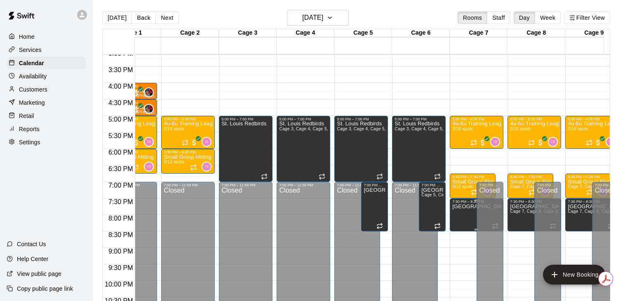
click at [460, 200] on div "7:30 PM – 8:30 PM" at bounding box center [476, 201] width 49 height 4
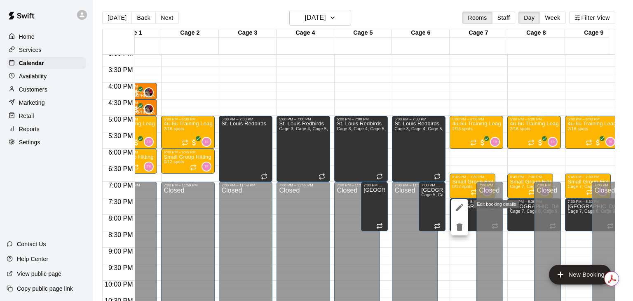
click at [457, 205] on icon "edit" at bounding box center [460, 207] width 10 height 10
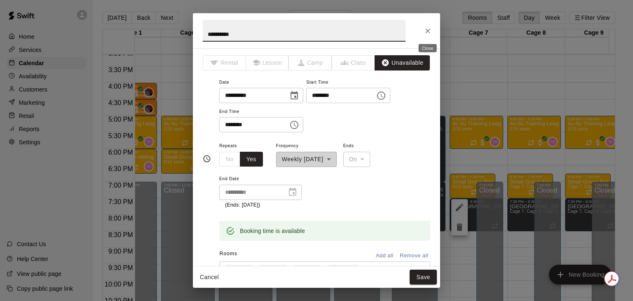
click at [426, 32] on icon "Close" at bounding box center [427, 30] width 5 height 5
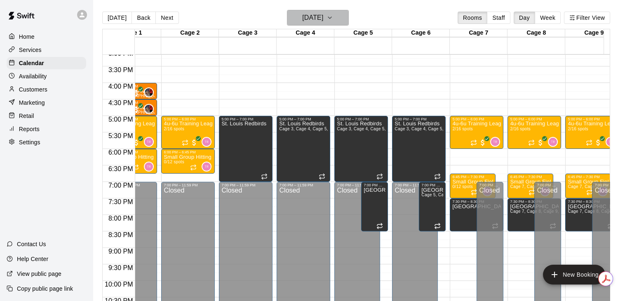
click at [323, 12] on h6 "[DATE]" at bounding box center [312, 18] width 21 height 12
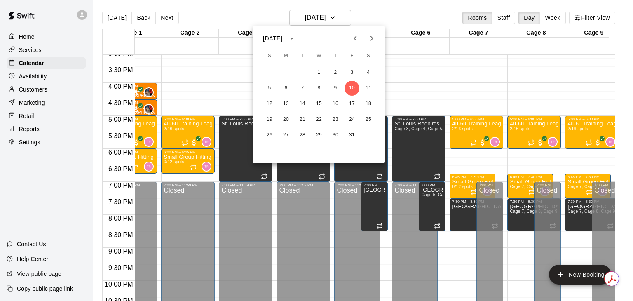
click at [374, 38] on icon "Next month" at bounding box center [372, 38] width 10 height 10
click at [356, 92] on button "7" at bounding box center [351, 88] width 15 height 15
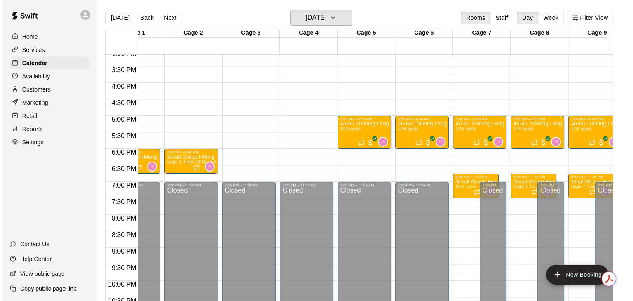
scroll to position [510, 31]
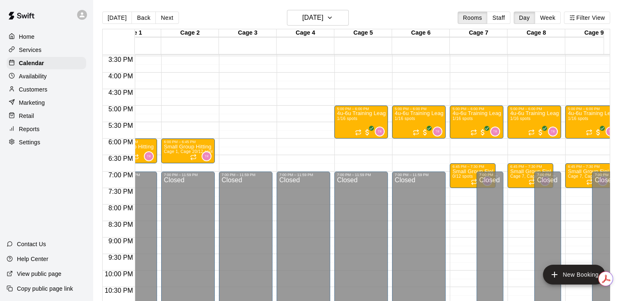
click at [388, 176] on div at bounding box center [363, 175] width 57 height 8
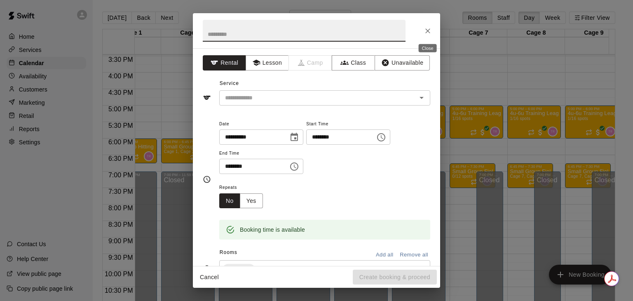
click at [429, 34] on icon "Close" at bounding box center [428, 31] width 8 height 8
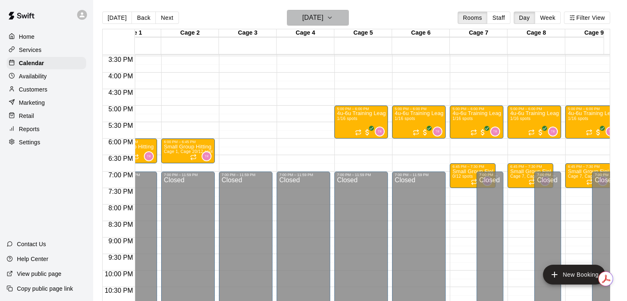
click at [333, 14] on icon "button" at bounding box center [329, 18] width 7 height 10
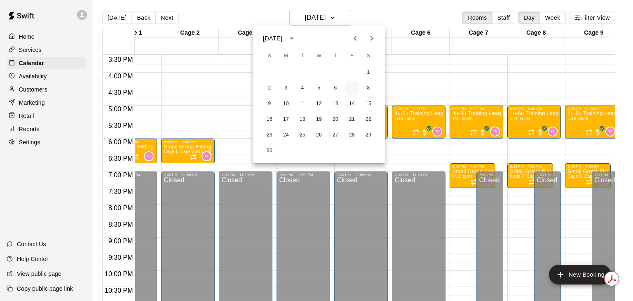
click at [353, 91] on button "7" at bounding box center [351, 88] width 15 height 15
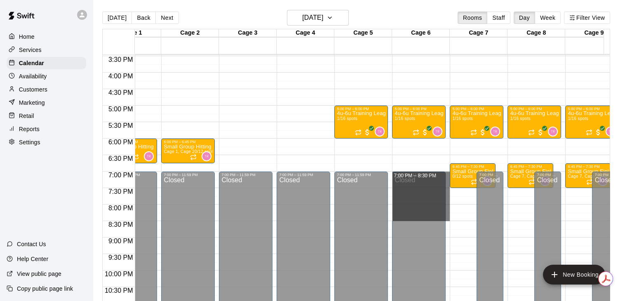
drag, startPoint x: 446, startPoint y: 176, endPoint x: 447, endPoint y: 215, distance: 38.8
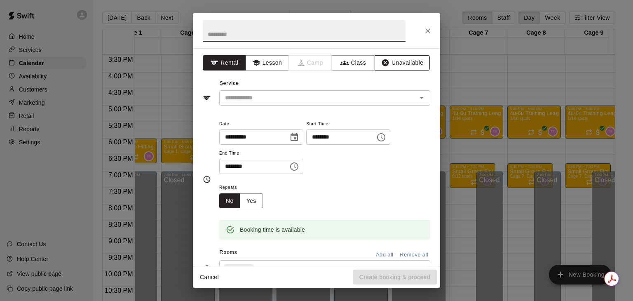
click at [386, 66] on button "Unavailable" at bounding box center [402, 62] width 55 height 15
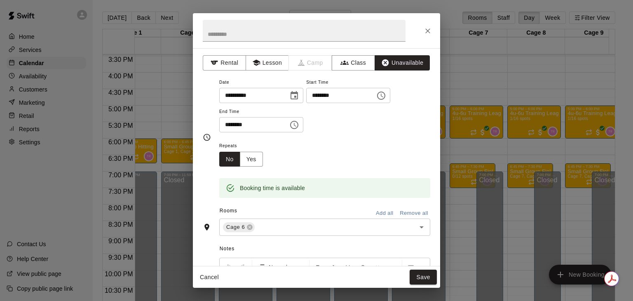
scroll to position [19, 0]
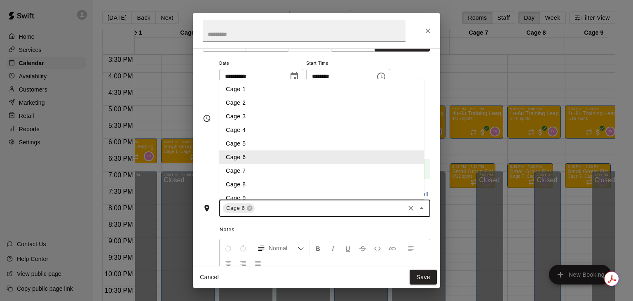
click at [268, 204] on input "text" at bounding box center [330, 208] width 148 height 10
click at [244, 145] on li "Cage 5" at bounding box center [321, 144] width 205 height 14
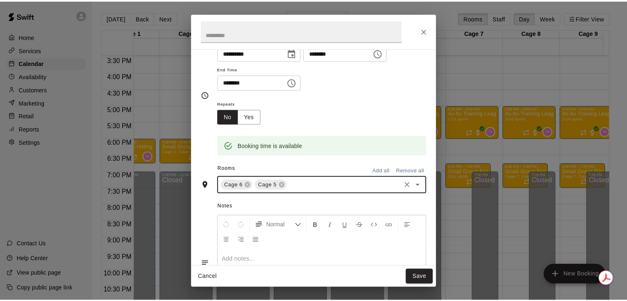
scroll to position [44, 0]
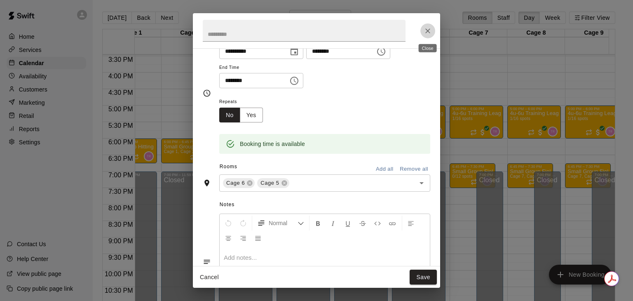
click at [429, 28] on icon "Close" at bounding box center [428, 31] width 8 height 8
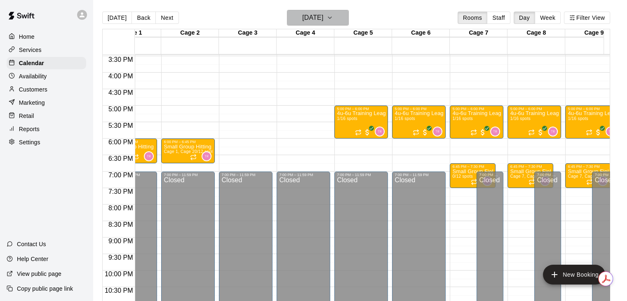
click at [333, 21] on icon "button" at bounding box center [329, 18] width 7 height 10
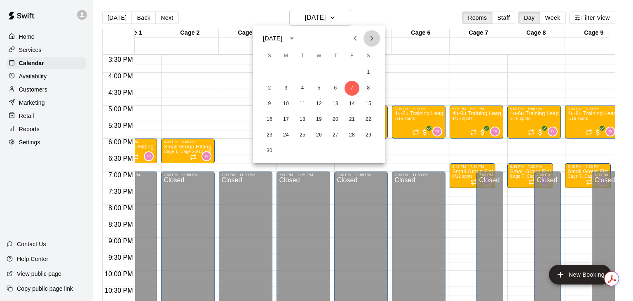
click at [370, 45] on button "Next month" at bounding box center [371, 38] width 16 height 16
click at [351, 89] on button "12" at bounding box center [351, 88] width 15 height 15
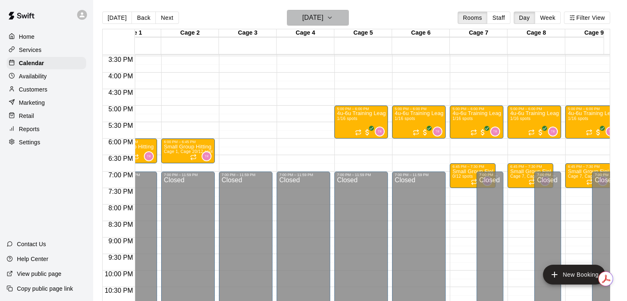
click at [326, 11] on button "[DATE]" at bounding box center [318, 18] width 62 height 16
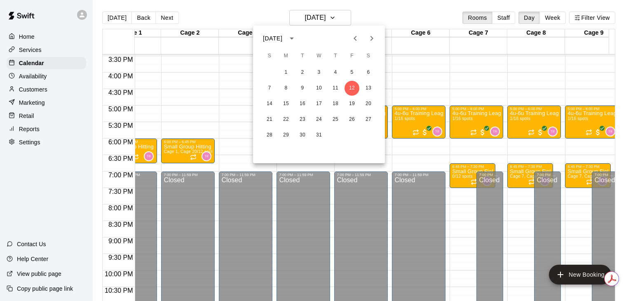
click at [373, 42] on icon "Next month" at bounding box center [372, 38] width 10 height 10
click at [351, 106] on button "16" at bounding box center [351, 103] width 15 height 15
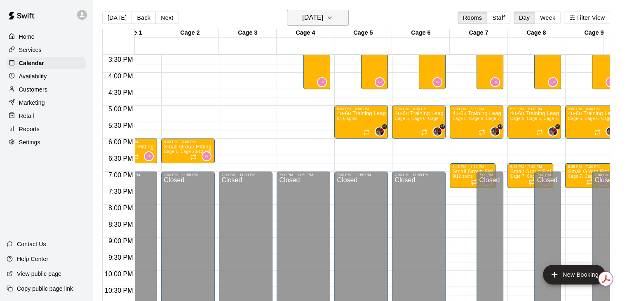
click at [323, 21] on h6 "[DATE]" at bounding box center [312, 18] width 21 height 12
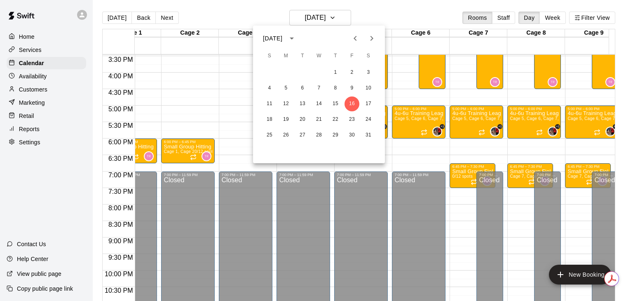
click at [366, 42] on button "Next month" at bounding box center [371, 38] width 16 height 16
click at [355, 81] on button "13" at bounding box center [351, 88] width 15 height 15
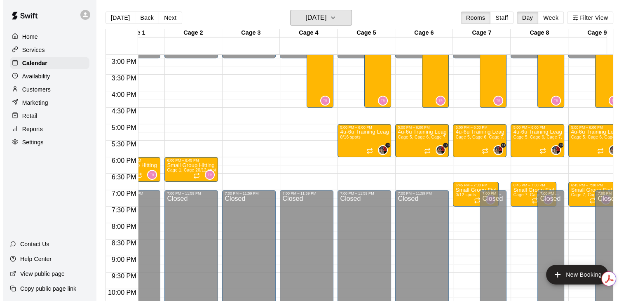
scroll to position [492, 31]
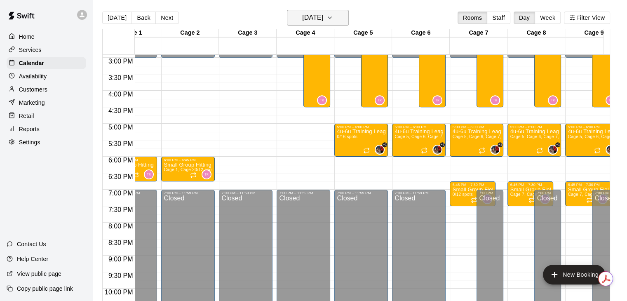
click at [323, 17] on h6 "[DATE]" at bounding box center [312, 18] width 21 height 12
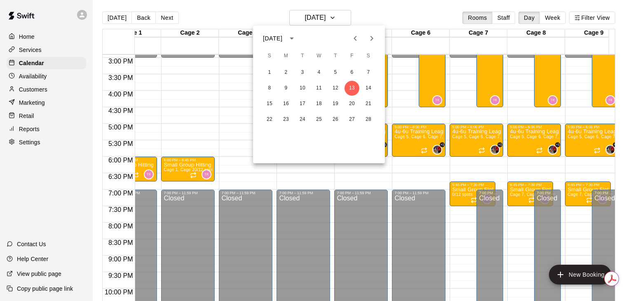
click at [357, 40] on icon "Previous month" at bounding box center [355, 38] width 10 height 10
click at [354, 87] on button "7" at bounding box center [351, 88] width 15 height 15
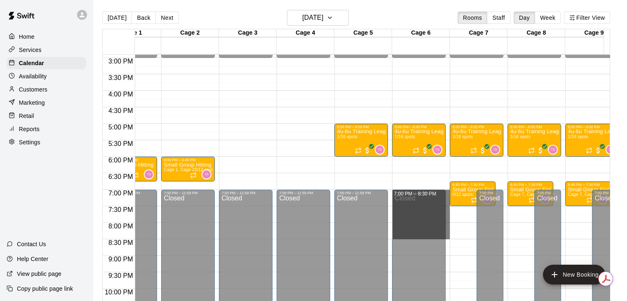
drag, startPoint x: 447, startPoint y: 194, endPoint x: 447, endPoint y: 231, distance: 37.1
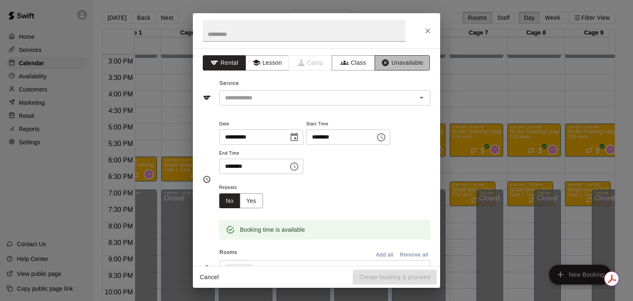
click at [383, 69] on button "Unavailable" at bounding box center [402, 62] width 55 height 15
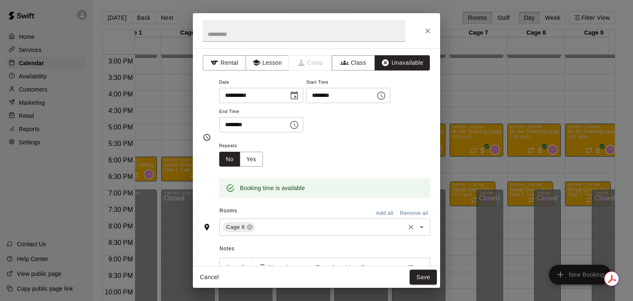
click at [276, 229] on input "text" at bounding box center [330, 227] width 148 height 10
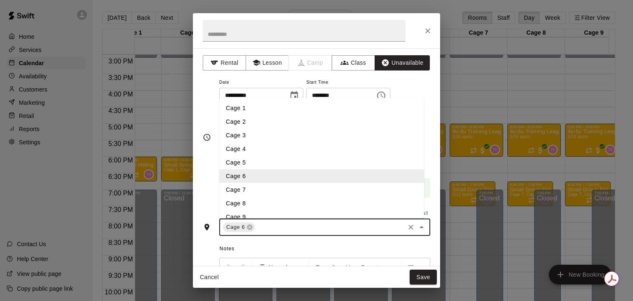
click at [262, 168] on li "Cage 5" at bounding box center [321, 163] width 205 height 14
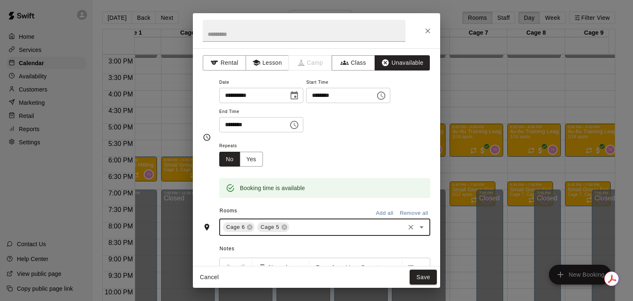
click at [319, 231] on input "text" at bounding box center [347, 227] width 113 height 10
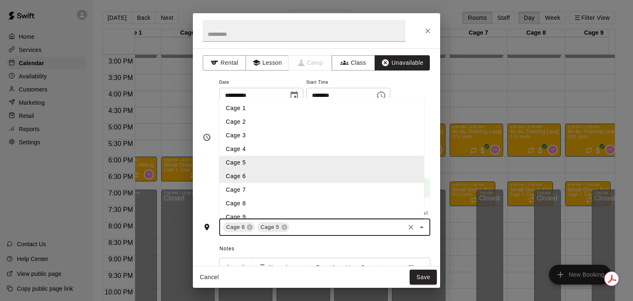
click at [263, 191] on li "Cage 7" at bounding box center [321, 190] width 205 height 14
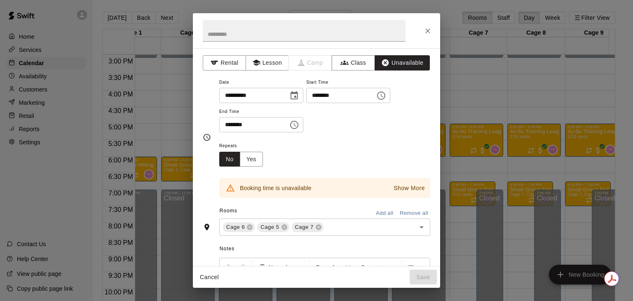
click at [399, 181] on div "Show More" at bounding box center [406, 187] width 42 height 15
click at [399, 185] on p "Show More" at bounding box center [409, 188] width 31 height 9
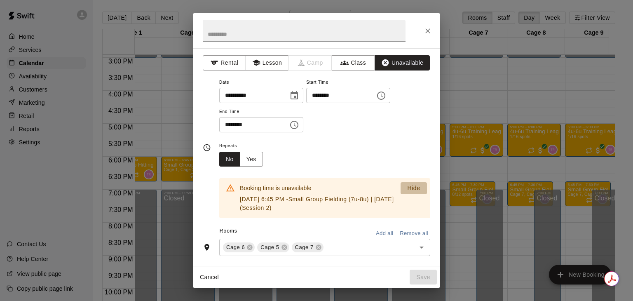
click at [401, 185] on button "Hide" at bounding box center [414, 188] width 26 height 12
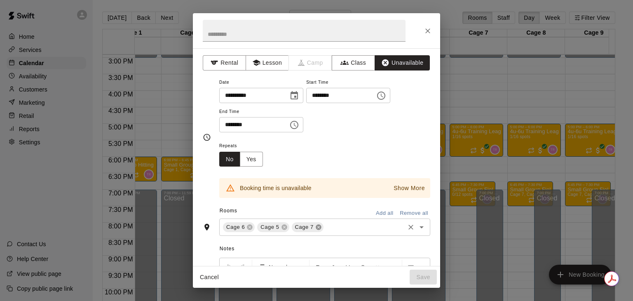
click at [319, 225] on icon at bounding box center [318, 227] width 5 height 5
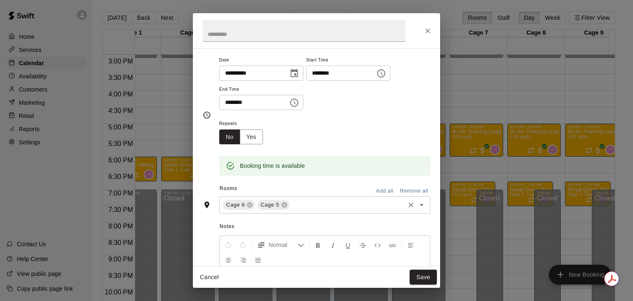
scroll to position [0, 0]
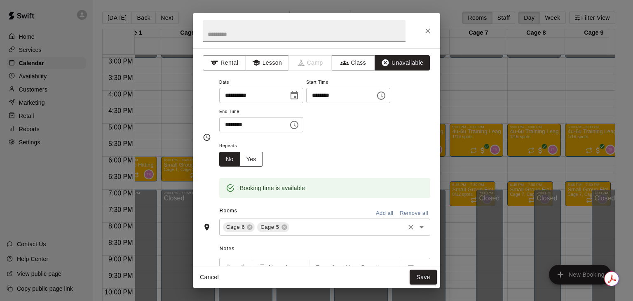
click at [253, 159] on button "Yes" at bounding box center [251, 159] width 23 height 15
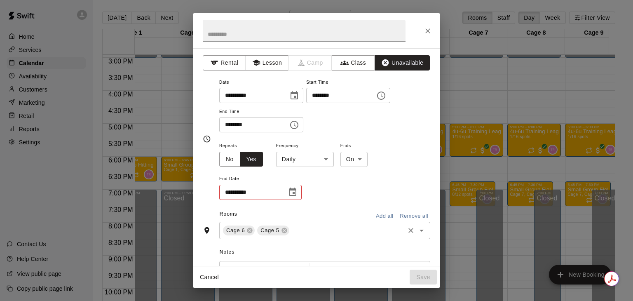
click at [298, 164] on body "Home Services Calendar Availability Customers Marketing Retail Reports Settings…" at bounding box center [316, 157] width 633 height 314
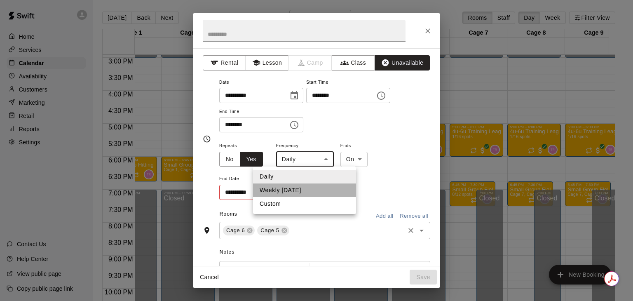
click at [294, 194] on li "Weekly [DATE]" at bounding box center [304, 190] width 103 height 14
type input "******"
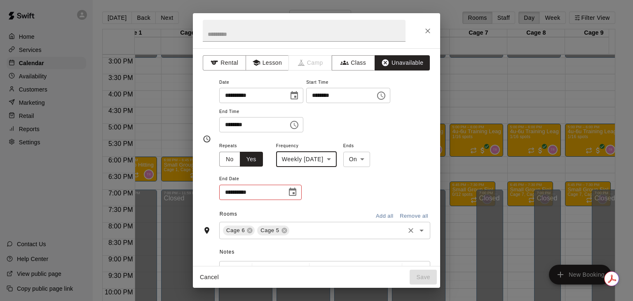
click at [290, 190] on icon "Choose date" at bounding box center [293, 192] width 10 height 10
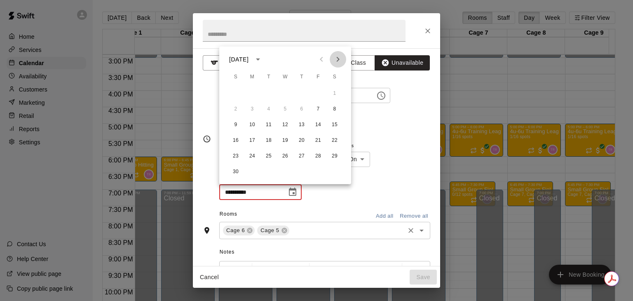
click at [340, 58] on icon "Next month" at bounding box center [338, 59] width 10 height 10
click at [335, 143] on button "28" at bounding box center [334, 140] width 15 height 15
type input "**********"
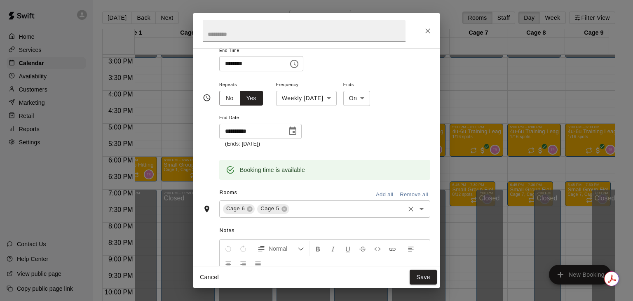
scroll to position [61, 0]
click at [418, 275] on button "Save" at bounding box center [423, 276] width 27 height 15
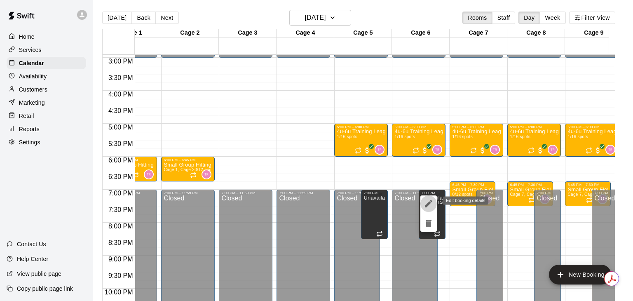
click at [430, 205] on icon "edit" at bounding box center [429, 204] width 10 height 10
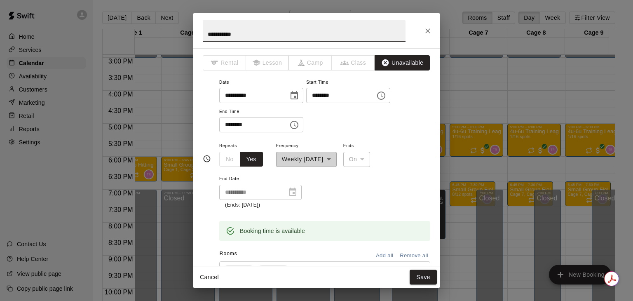
click at [312, 33] on input "**********" at bounding box center [304, 31] width 203 height 22
type input "*"
type input "**********"
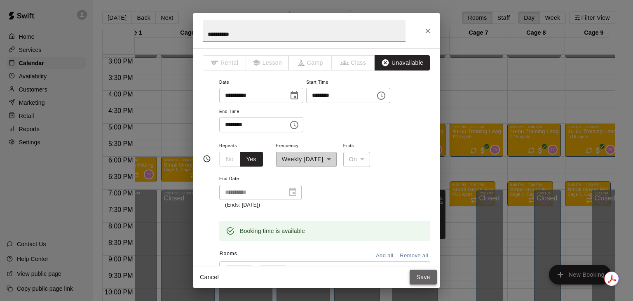
click at [421, 278] on button "Save" at bounding box center [423, 276] width 27 height 15
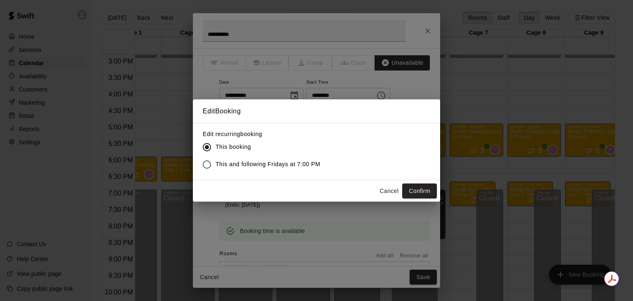
click at [283, 166] on span "This and following Fridays at 7:00 PM" at bounding box center [268, 164] width 105 height 9
click at [427, 186] on button "Confirm" at bounding box center [419, 190] width 35 height 15
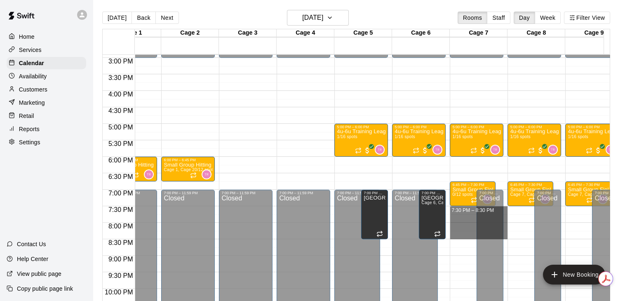
drag, startPoint x: 463, startPoint y: 210, endPoint x: 463, endPoint y: 234, distance: 24.7
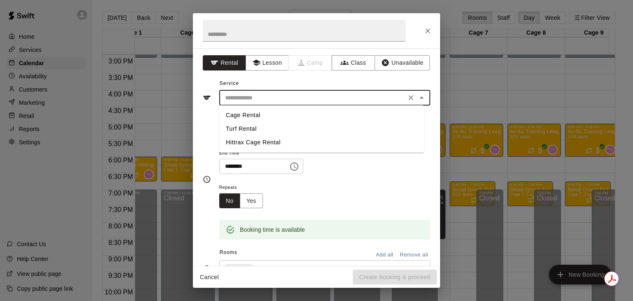
click at [319, 101] on input "text" at bounding box center [313, 98] width 182 height 10
click at [383, 72] on div "**********" at bounding box center [316, 157] width 247 height 218
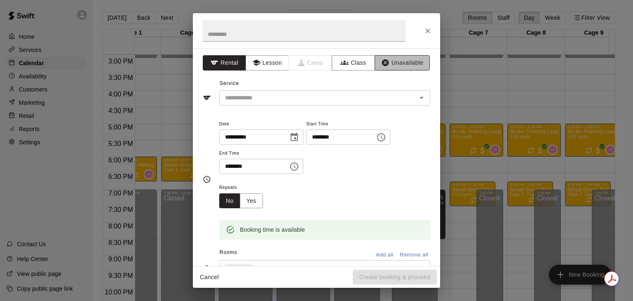
click at [389, 61] on button "Unavailable" at bounding box center [402, 62] width 55 height 15
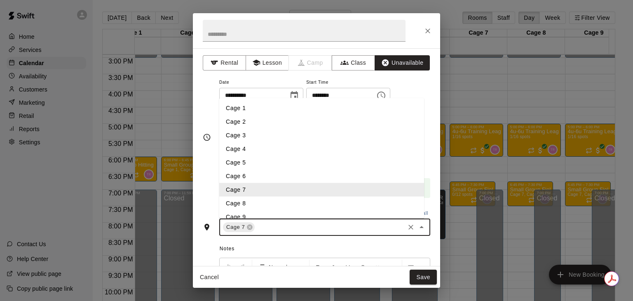
click at [282, 226] on input "text" at bounding box center [330, 227] width 148 height 10
click at [265, 203] on li "Cage 8" at bounding box center [321, 204] width 205 height 14
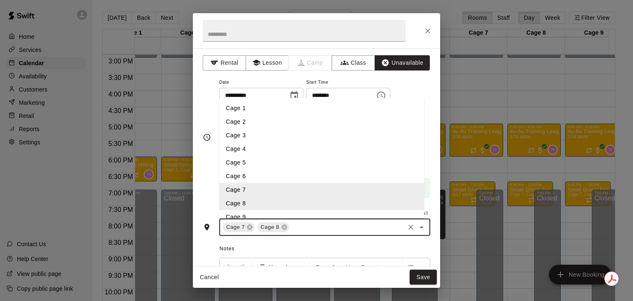
click at [320, 229] on input "text" at bounding box center [347, 227] width 113 height 10
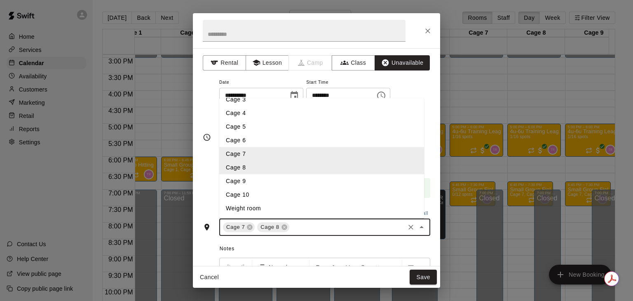
click at [269, 187] on li "Cage 9" at bounding box center [321, 181] width 205 height 14
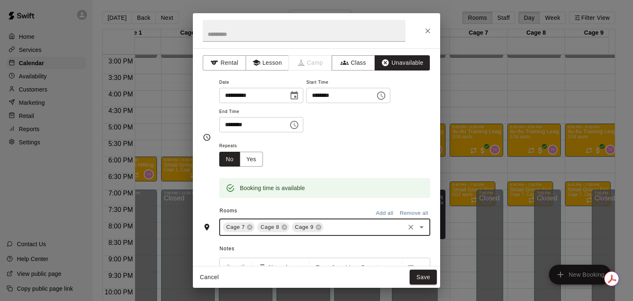
click at [348, 227] on input "text" at bounding box center [364, 227] width 79 height 10
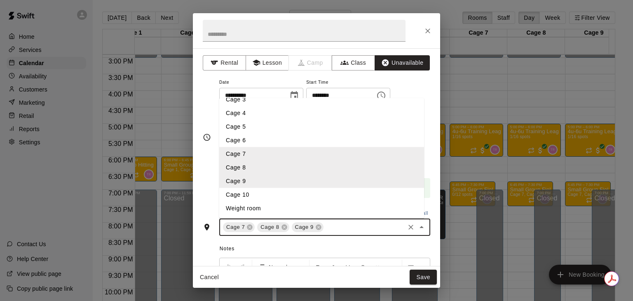
click at [276, 198] on li "Cage 10" at bounding box center [321, 195] width 205 height 14
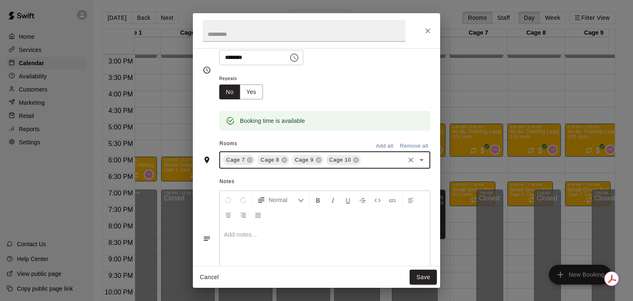
scroll to position [0, 0]
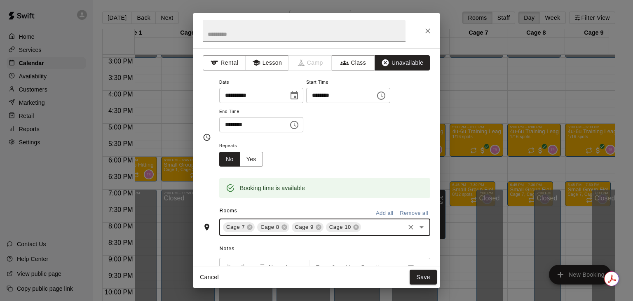
click at [286, 42] on h2 at bounding box center [304, 30] width 223 height 35
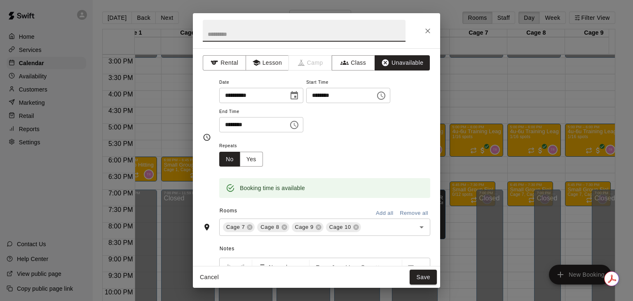
click at [275, 34] on input "text" at bounding box center [304, 31] width 203 height 22
type input "**********"
click at [259, 154] on button "Yes" at bounding box center [251, 159] width 23 height 15
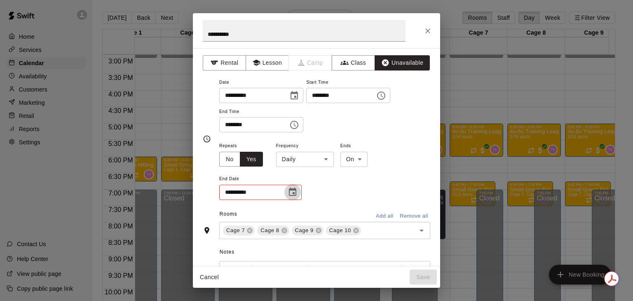
click at [300, 194] on button "Choose date" at bounding box center [292, 192] width 16 height 16
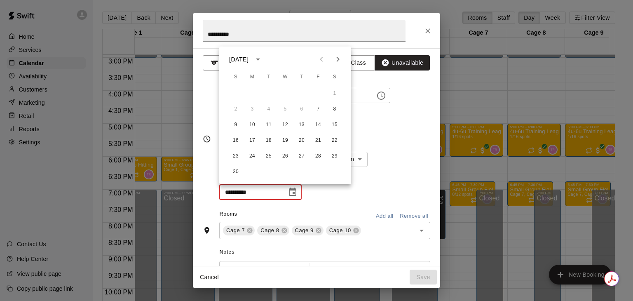
click at [339, 55] on icon "Next month" at bounding box center [338, 59] width 10 height 10
click at [331, 137] on button "28" at bounding box center [334, 140] width 15 height 15
type input "**********"
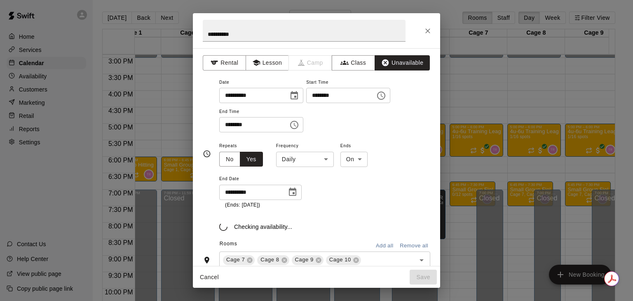
scroll to position [2, 0]
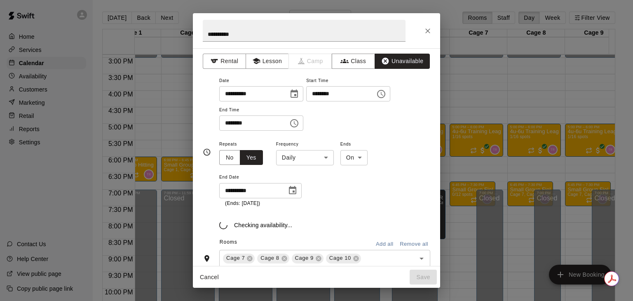
click at [325, 145] on span "Frequency" at bounding box center [305, 144] width 58 height 11
click at [322, 154] on body "Home Services Calendar Availability Customers Marketing Retail Reports Settings…" at bounding box center [316, 157] width 633 height 314
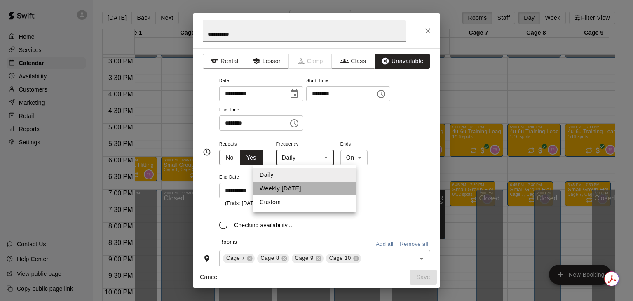
click at [298, 183] on li "Weekly [DATE]" at bounding box center [304, 189] width 103 height 14
type input "******"
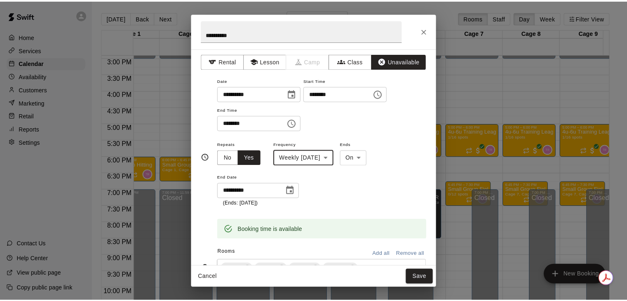
scroll to position [54, 0]
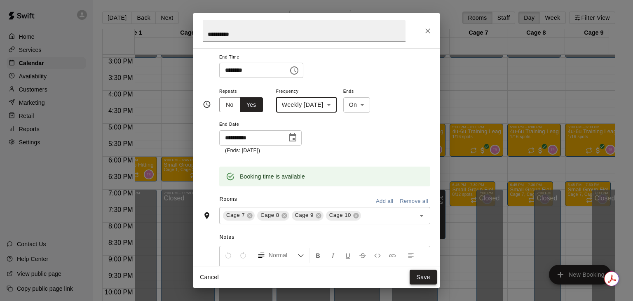
click at [428, 278] on button "Save" at bounding box center [423, 276] width 27 height 15
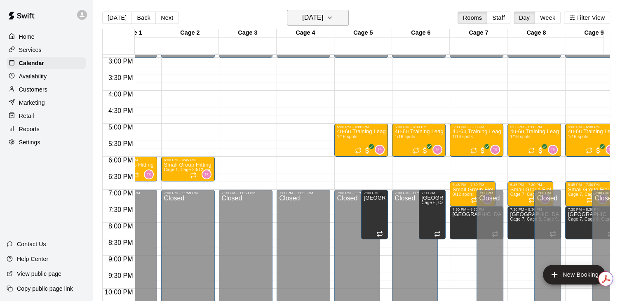
click at [321, 10] on button "[DATE]" at bounding box center [318, 18] width 62 height 16
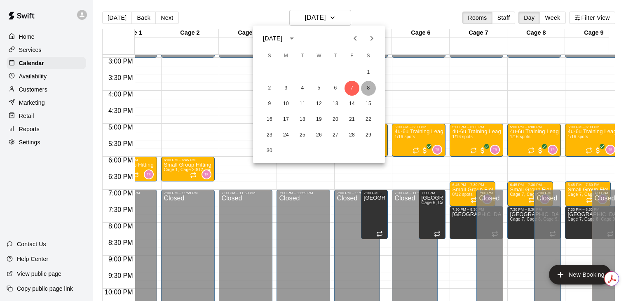
click at [369, 84] on button "8" at bounding box center [368, 88] width 15 height 15
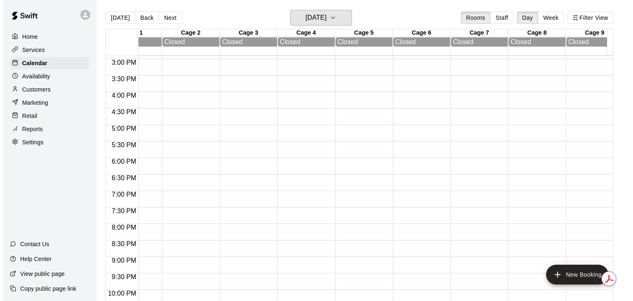
scroll to position [0, 34]
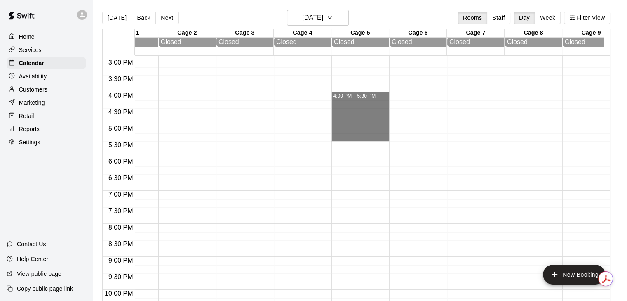
drag, startPoint x: 370, startPoint y: 96, endPoint x: 372, endPoint y: 136, distance: 40.0
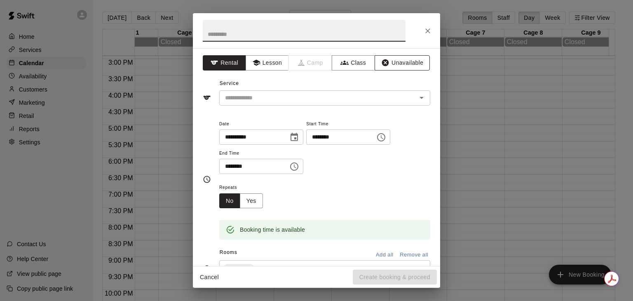
click at [386, 56] on button "Unavailable" at bounding box center [402, 62] width 55 height 15
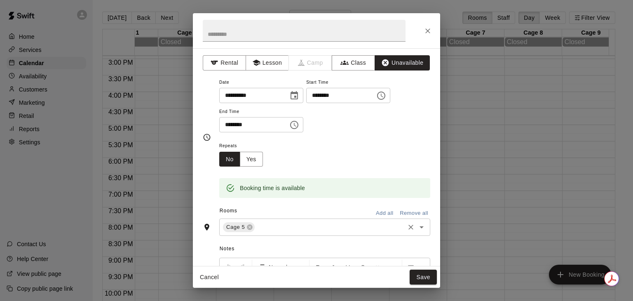
click at [310, 232] on div "Cage 5 ​" at bounding box center [324, 226] width 211 height 17
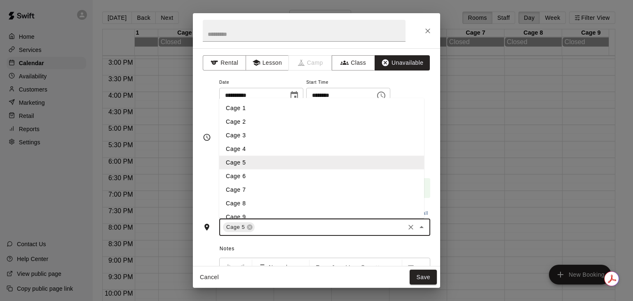
click at [273, 178] on li "Cage 6" at bounding box center [321, 176] width 205 height 14
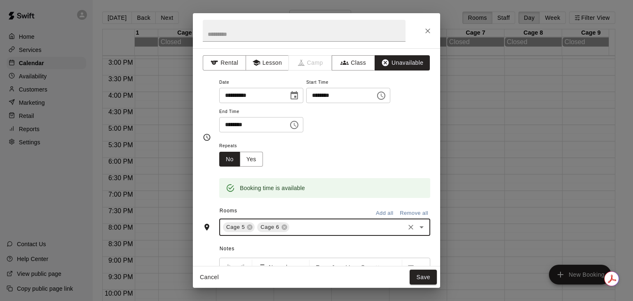
click at [337, 220] on div "Cage 5 Cage 6 ​" at bounding box center [324, 226] width 211 height 17
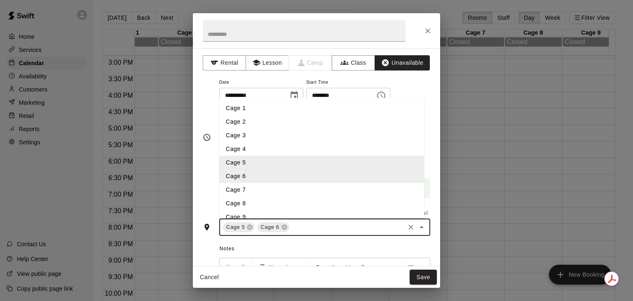
click at [290, 187] on li "Cage 7" at bounding box center [321, 190] width 205 height 14
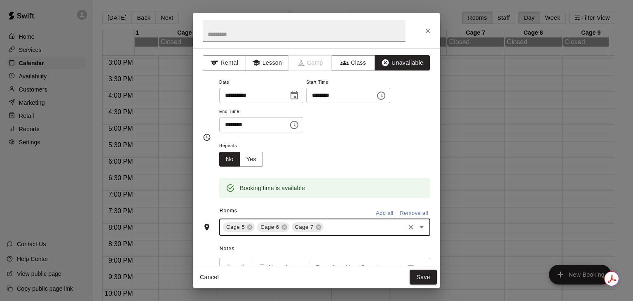
click at [330, 234] on div "Cage 5 Cage 6 Cage 7 ​" at bounding box center [324, 226] width 211 height 17
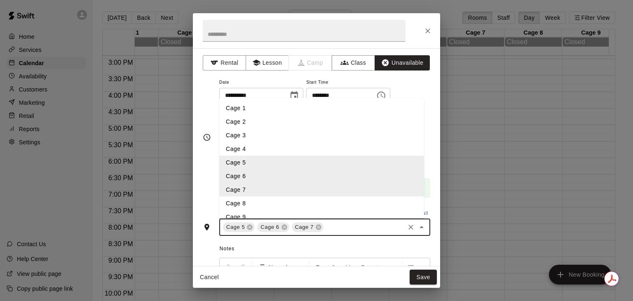
click at [276, 204] on li "Cage 8" at bounding box center [321, 204] width 205 height 14
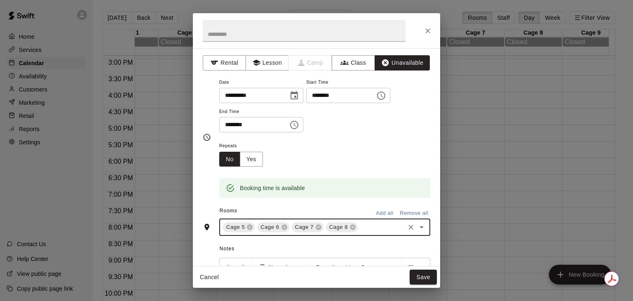
click at [373, 227] on input "text" at bounding box center [381, 227] width 45 height 10
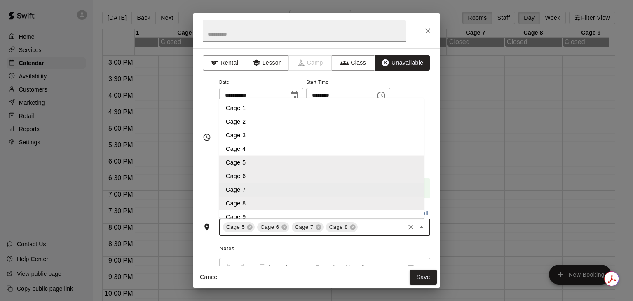
scroll to position [36, 0]
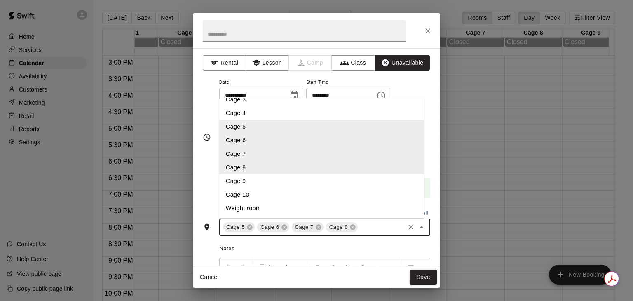
click at [313, 183] on li "Cage 9" at bounding box center [321, 181] width 205 height 14
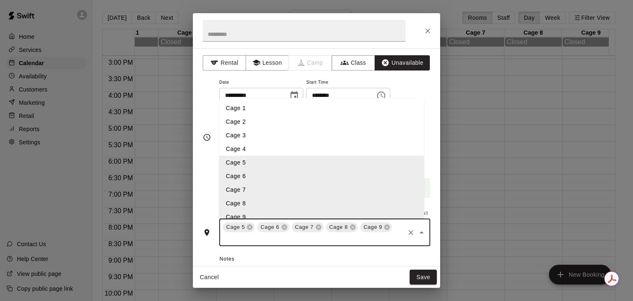
click at [382, 239] on input "text" at bounding box center [313, 238] width 182 height 10
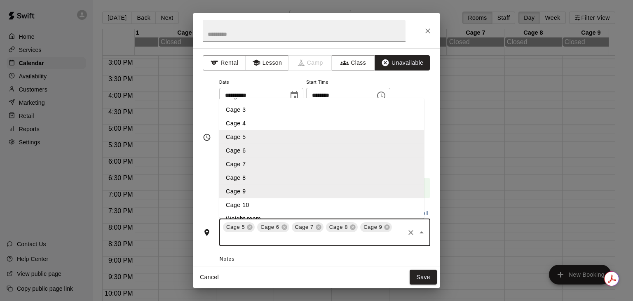
click at [295, 206] on li "Cage 10" at bounding box center [321, 205] width 205 height 14
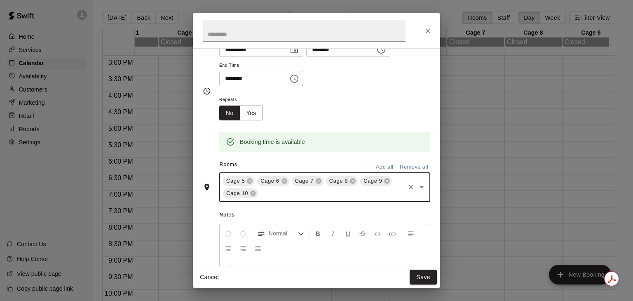
scroll to position [0, 0]
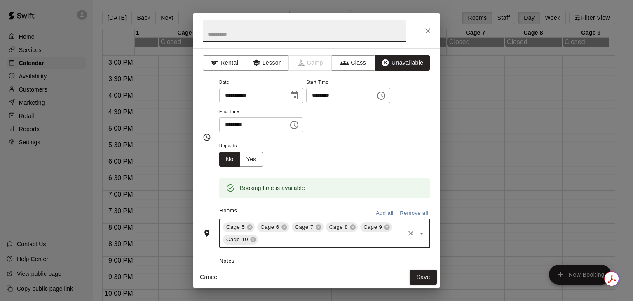
click at [259, 29] on input "text" at bounding box center [304, 31] width 203 height 22
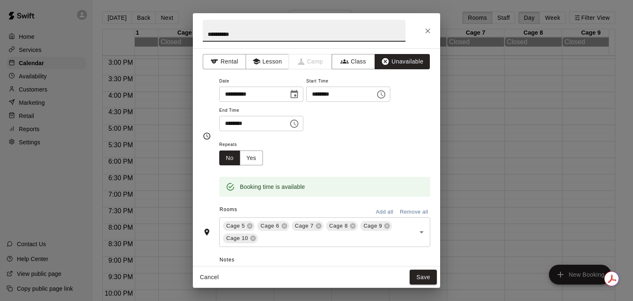
scroll to position [2, 0]
type input "**********"
click at [252, 159] on button "Yes" at bounding box center [251, 157] width 23 height 15
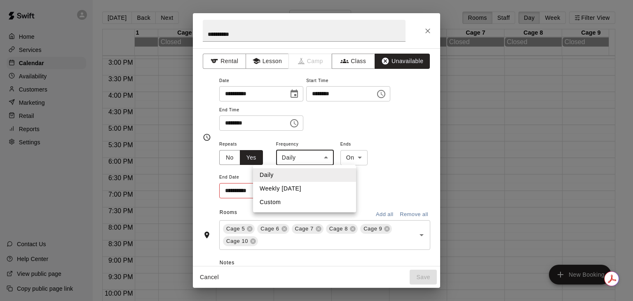
click at [303, 159] on body "Home Services Calendar Availability Customers Marketing Retail Reports Settings…" at bounding box center [316, 157] width 633 height 314
click at [302, 191] on li "Weekly [DATE]" at bounding box center [304, 189] width 103 height 14
type input "******"
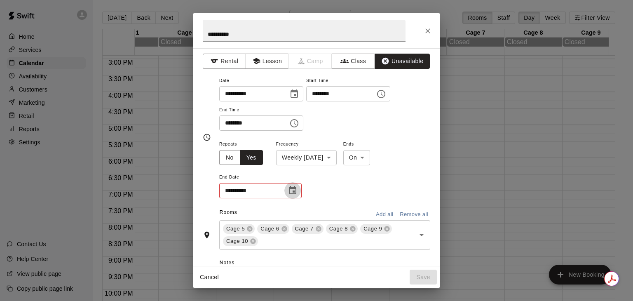
click at [291, 193] on icon "Choose date" at bounding box center [292, 190] width 7 height 8
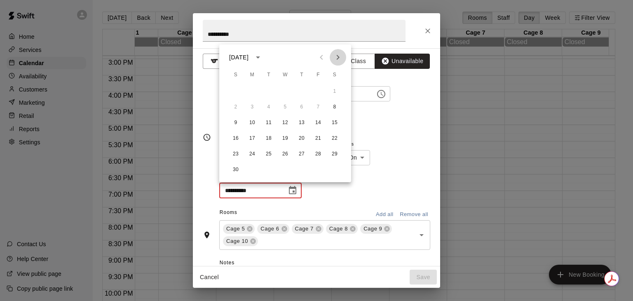
click at [341, 53] on icon "Next month" at bounding box center [338, 57] width 10 height 10
click at [339, 56] on icon "Next month" at bounding box center [338, 57] width 10 height 10
click at [241, 94] on button "1" at bounding box center [235, 91] width 15 height 15
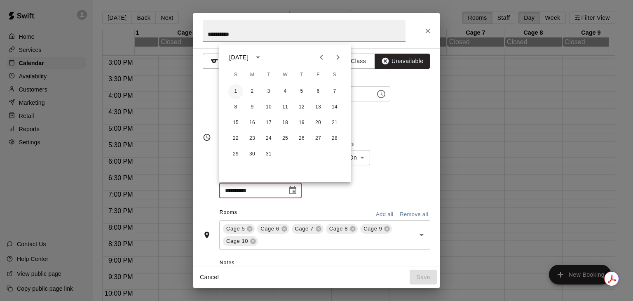
type input "**********"
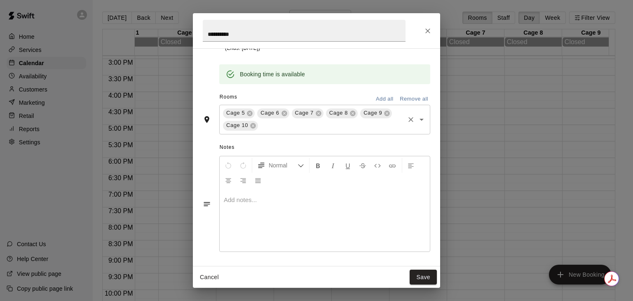
scroll to position [158, 0]
click at [426, 274] on button "Save" at bounding box center [423, 276] width 27 height 15
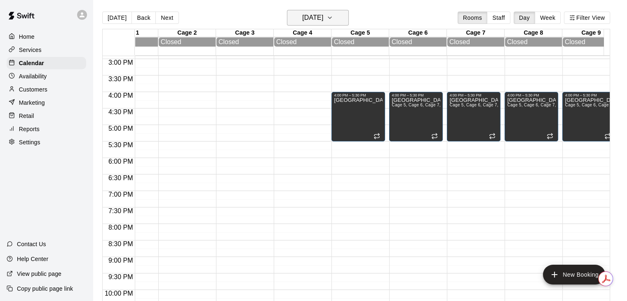
click at [340, 24] on button "[DATE]" at bounding box center [318, 18] width 62 height 16
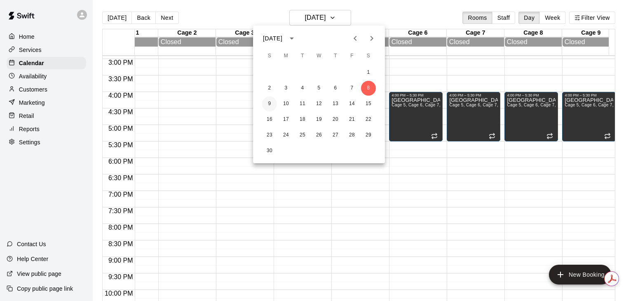
click at [272, 99] on button "9" at bounding box center [269, 103] width 15 height 15
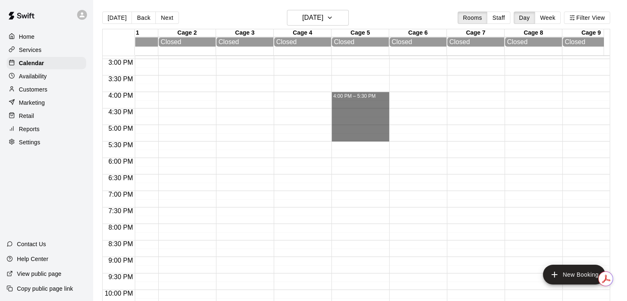
drag, startPoint x: 356, startPoint y: 96, endPoint x: 358, endPoint y: 139, distance: 42.9
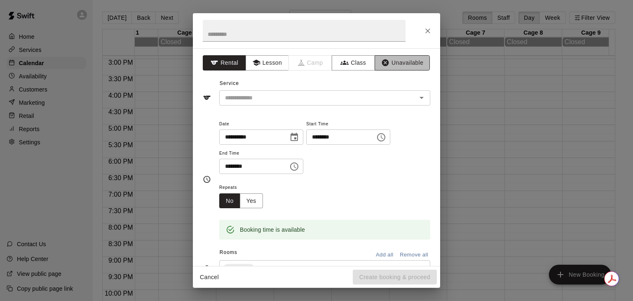
click at [400, 60] on button "Unavailable" at bounding box center [402, 62] width 55 height 15
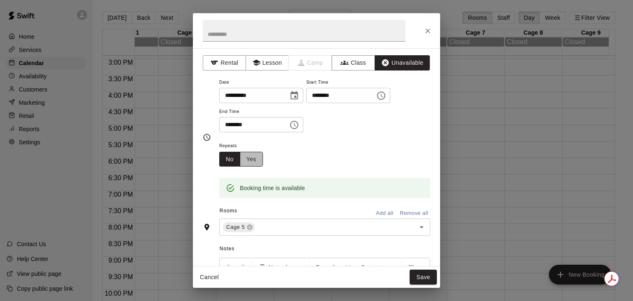
click at [254, 155] on button "Yes" at bounding box center [251, 159] width 23 height 15
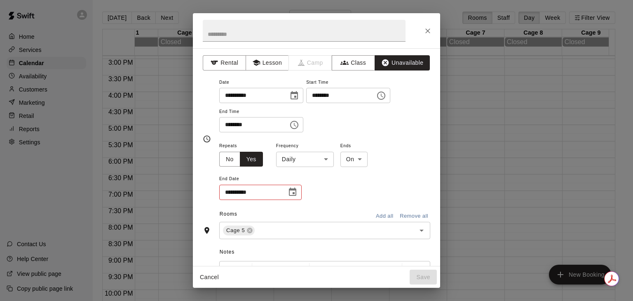
click at [305, 162] on body "Home Services Calendar Availability Customers Marketing Retail Reports Settings…" at bounding box center [316, 157] width 633 height 314
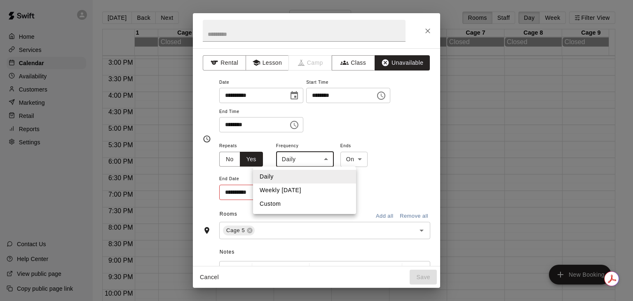
click at [298, 192] on li "Weekly [DATE]" at bounding box center [304, 190] width 103 height 14
type input "******"
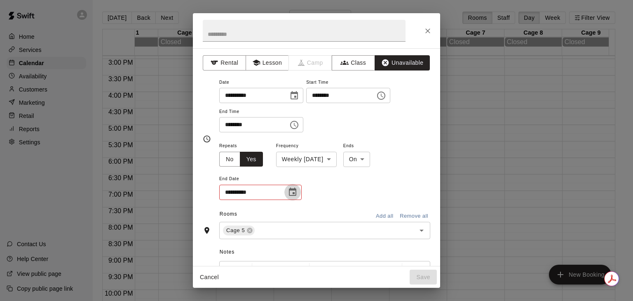
click at [288, 193] on icon "Choose date" at bounding box center [293, 192] width 10 height 10
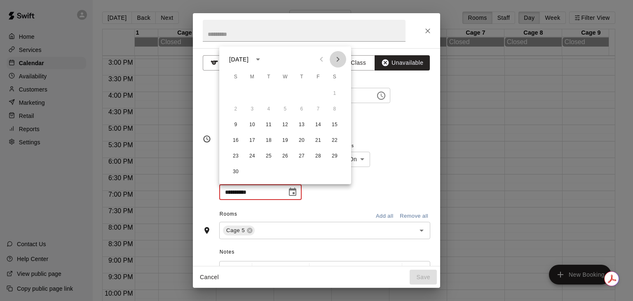
click at [339, 60] on icon "Next month" at bounding box center [338, 59] width 10 height 10
click at [336, 61] on icon "Next month" at bounding box center [338, 59] width 10 height 10
click at [251, 96] on button "2" at bounding box center [252, 93] width 15 height 15
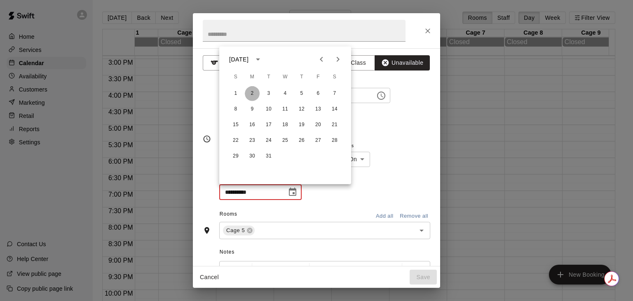
type input "**********"
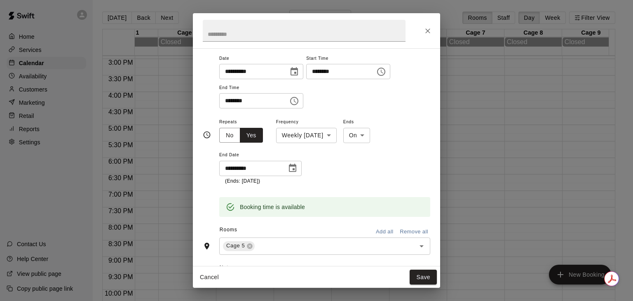
scroll to position [25, 0]
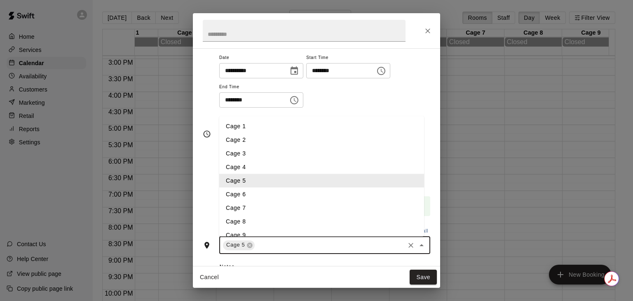
click at [372, 242] on input "text" at bounding box center [330, 245] width 148 height 10
click at [286, 195] on li "Cage 6" at bounding box center [321, 194] width 205 height 14
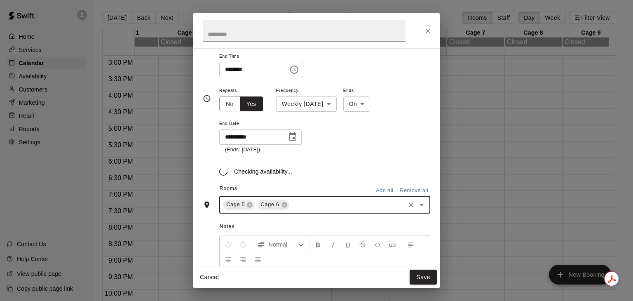
scroll to position [60, 0]
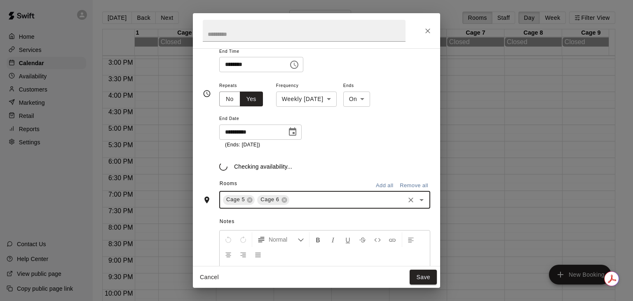
click at [314, 205] on input "text" at bounding box center [347, 199] width 113 height 10
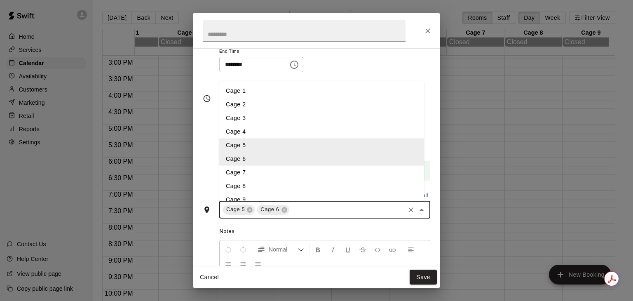
click at [292, 170] on li "Cage 7" at bounding box center [321, 172] width 205 height 14
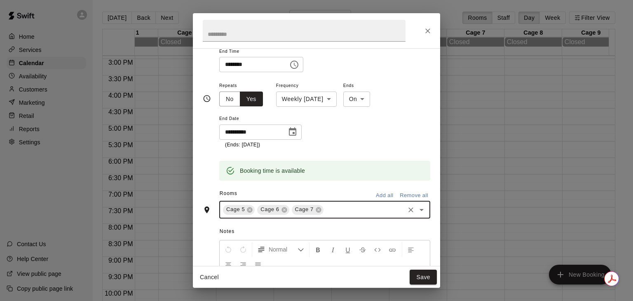
click at [335, 210] on input "text" at bounding box center [364, 209] width 79 height 10
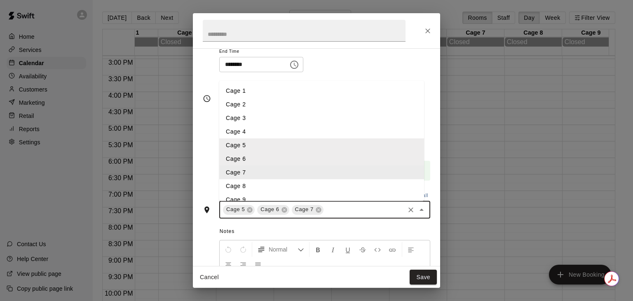
scroll to position [33, 0]
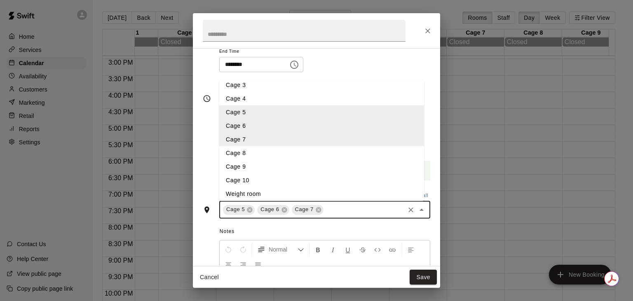
click at [298, 157] on li "Cage 8" at bounding box center [321, 153] width 205 height 14
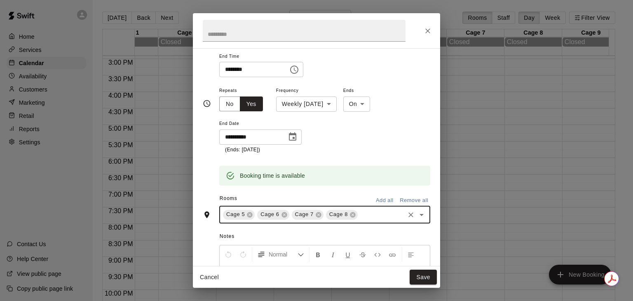
scroll to position [60, 0]
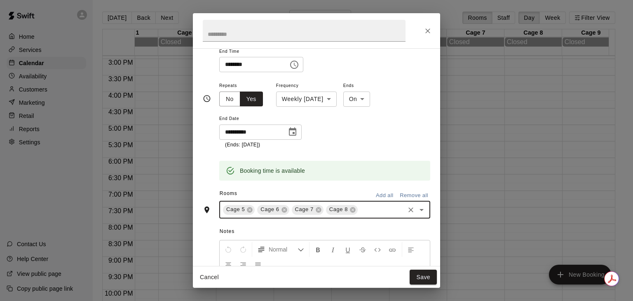
click at [371, 211] on input "text" at bounding box center [381, 209] width 45 height 10
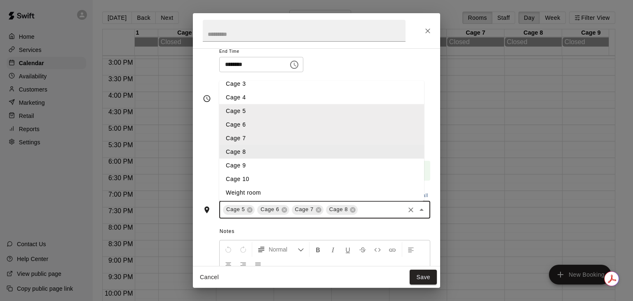
scroll to position [35, 0]
click at [305, 168] on li "Cage 9" at bounding box center [321, 165] width 205 height 14
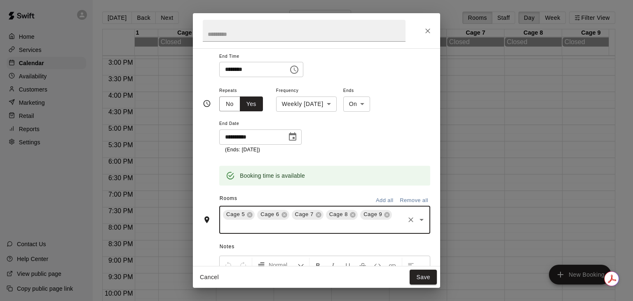
scroll to position [60, 0]
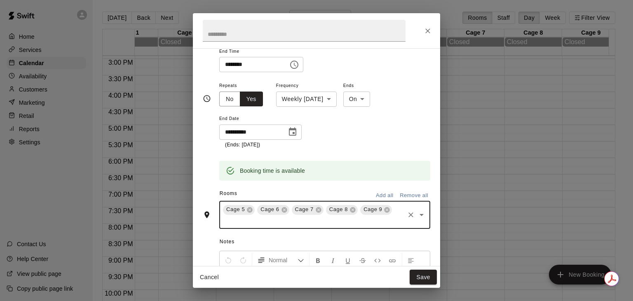
click at [377, 221] on input "text" at bounding box center [313, 221] width 182 height 10
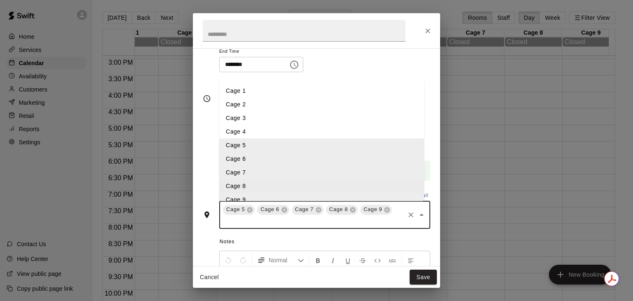
scroll to position [36, 0]
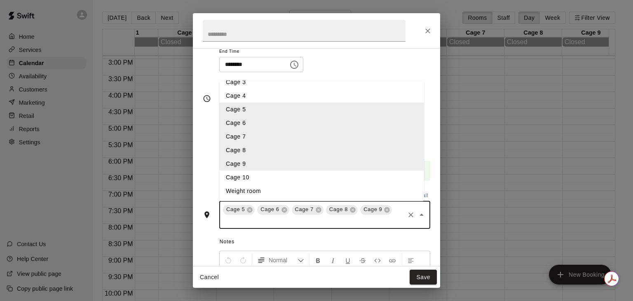
click at [300, 178] on li "Cage 10" at bounding box center [321, 177] width 205 height 14
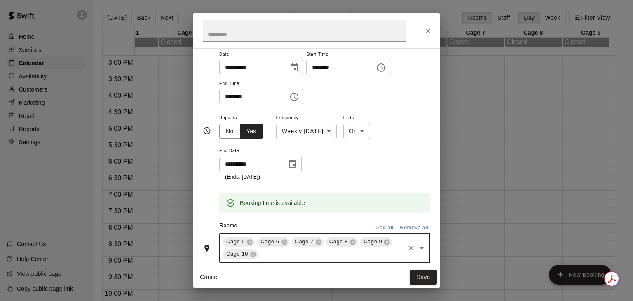
scroll to position [0, 0]
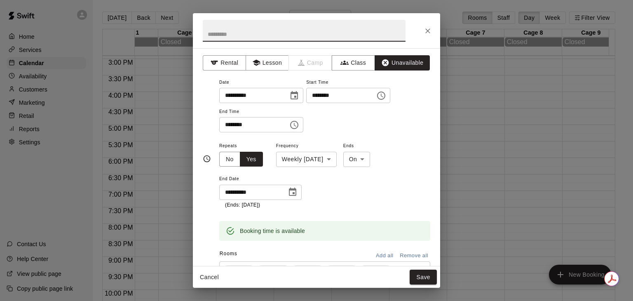
click at [254, 26] on input "text" at bounding box center [304, 31] width 203 height 22
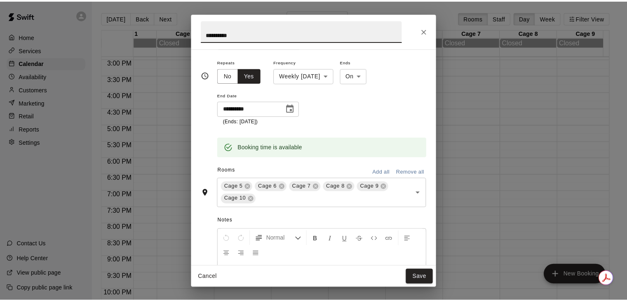
scroll to position [87, 0]
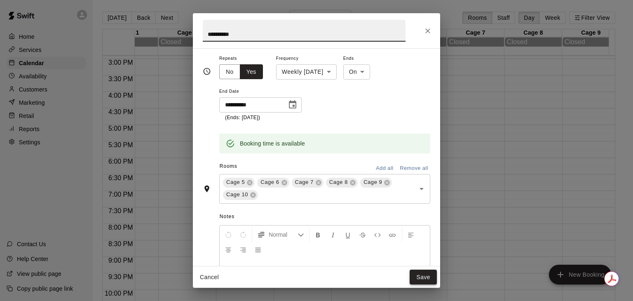
type input "**********"
click at [418, 274] on button "Save" at bounding box center [423, 276] width 27 height 15
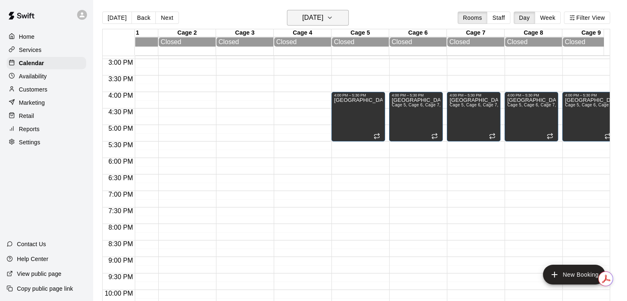
click at [319, 20] on h6 "[DATE]" at bounding box center [312, 18] width 21 height 12
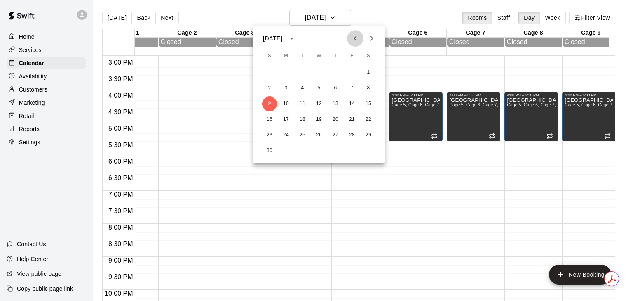
click at [350, 40] on icon "Previous month" at bounding box center [355, 38] width 10 height 10
click at [45, 66] on div at bounding box center [316, 150] width 633 height 301
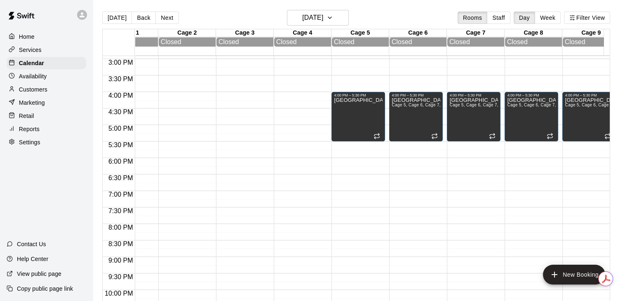
click at [45, 66] on div "[DATE] S M T W T F S 1 2 3 4 5 6 7 8 9 10 11 12 13 14 15 16 17 18 19 20 21 22 2…" at bounding box center [313, 150] width 627 height 301
click at [41, 61] on p "Calendar" at bounding box center [31, 63] width 25 height 8
click at [321, 25] on button "[DATE]" at bounding box center [318, 18] width 62 height 16
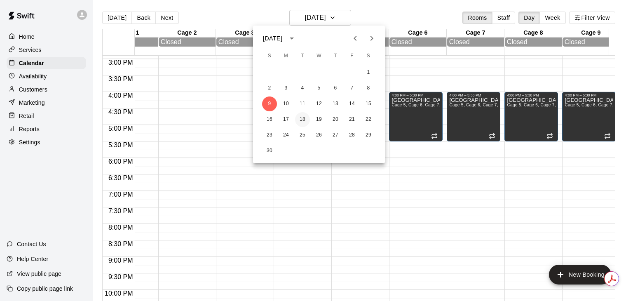
click at [302, 116] on button "18" at bounding box center [302, 119] width 15 height 15
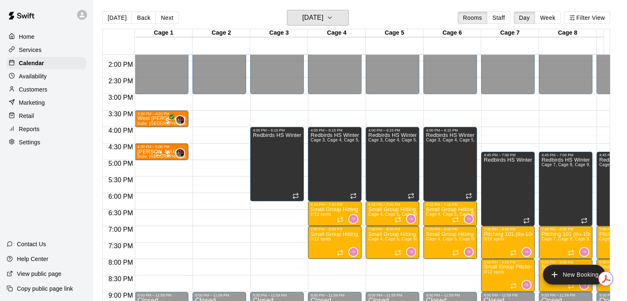
scroll to position [453, 0]
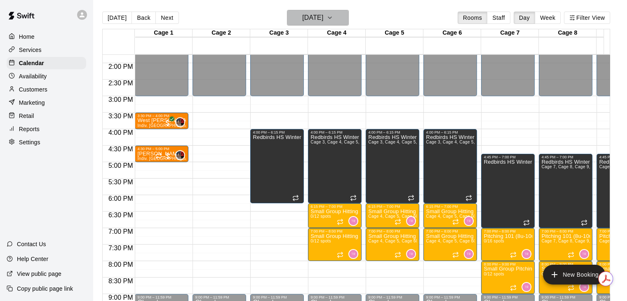
click at [323, 20] on h6 "[DATE]" at bounding box center [312, 18] width 21 height 12
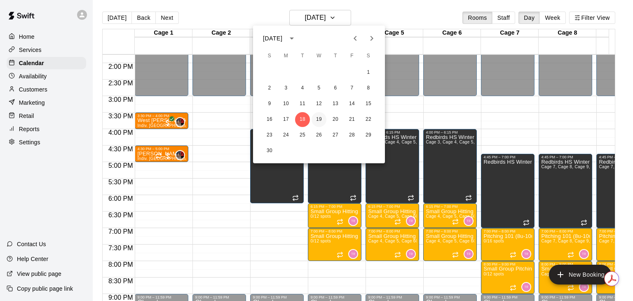
click at [323, 118] on button "19" at bounding box center [319, 119] width 15 height 15
